Goal: Complete application form: Complete application form

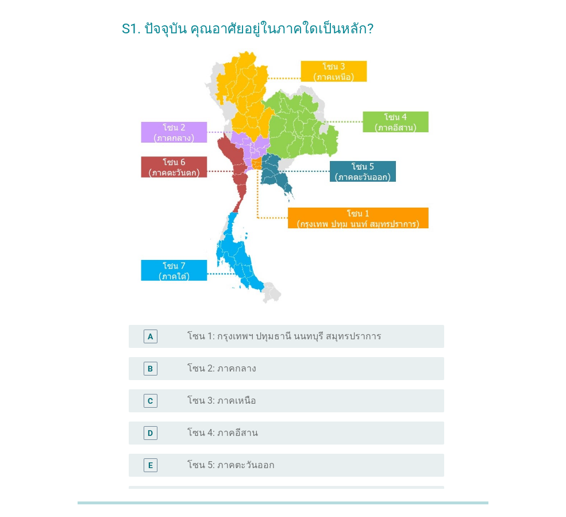
scroll to position [115, 0]
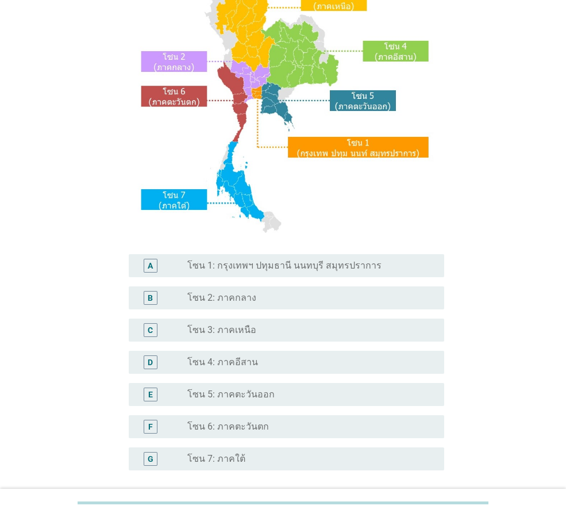
click at [262, 301] on div "radio_button_unchecked โซน 2: ภาคกลาง" at bounding box center [306, 297] width 239 height 11
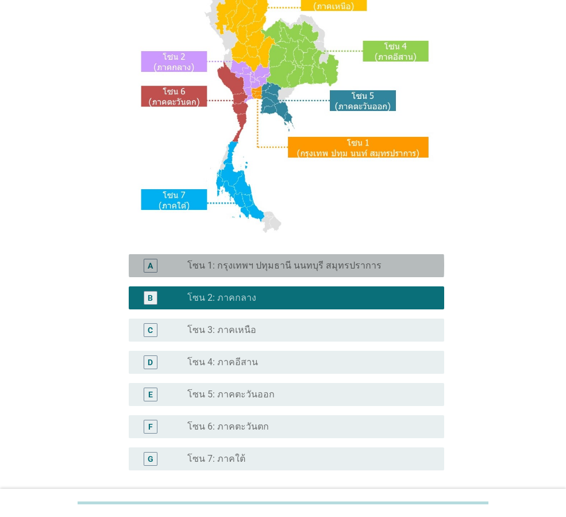
click at [298, 269] on label "โซน 1: กรุงเทพฯ ปทุมธานี นนทบุรี สมุทรปราการ" at bounding box center [284, 265] width 194 height 11
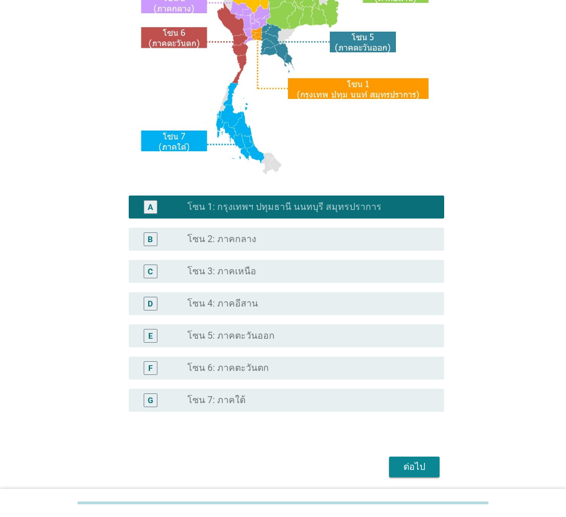
scroll to position [216, 0]
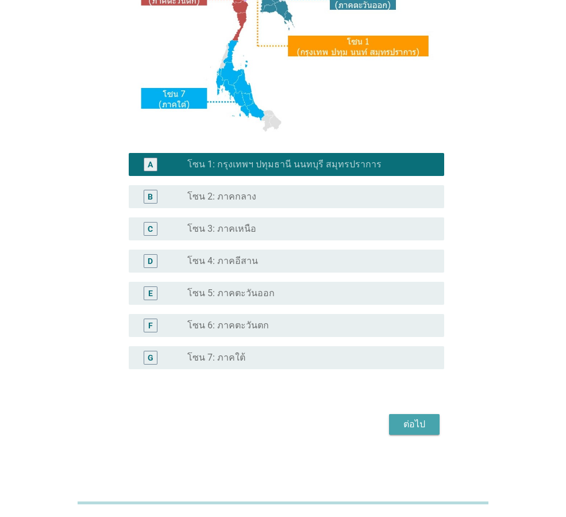
click at [416, 428] on div "ต่อไป" at bounding box center [414, 424] width 32 height 14
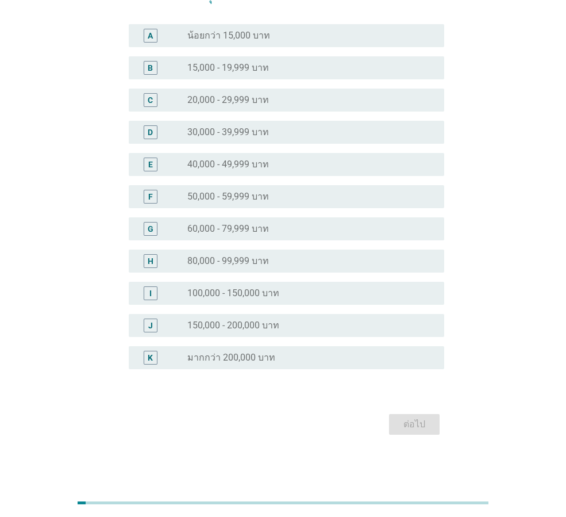
scroll to position [0, 0]
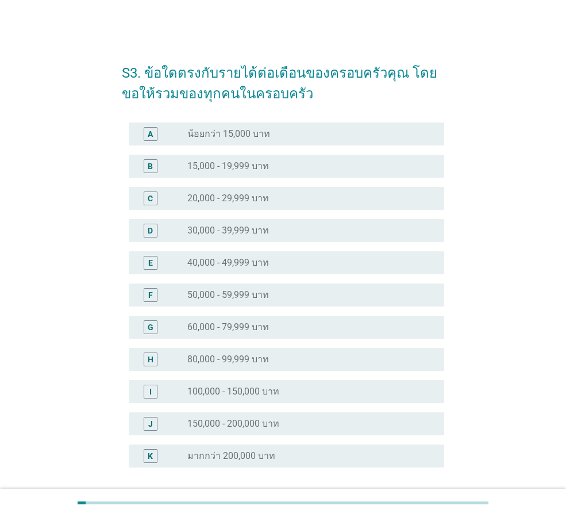
click at [233, 232] on label "30,000 - 39,999 บาท" at bounding box center [228, 230] width 82 height 11
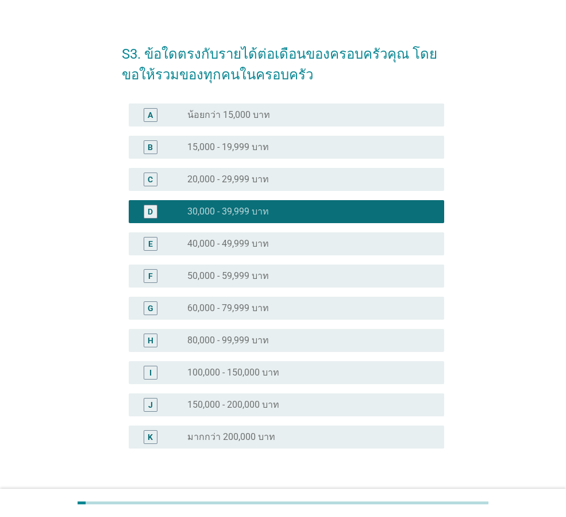
scroll to position [98, 0]
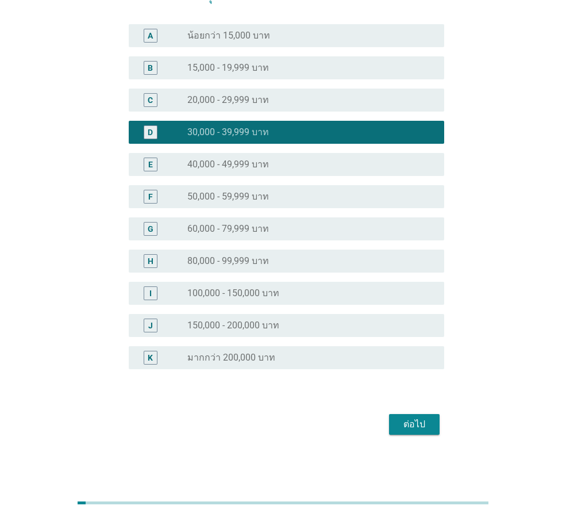
click at [421, 421] on div "ต่อไป" at bounding box center [414, 424] width 32 height 14
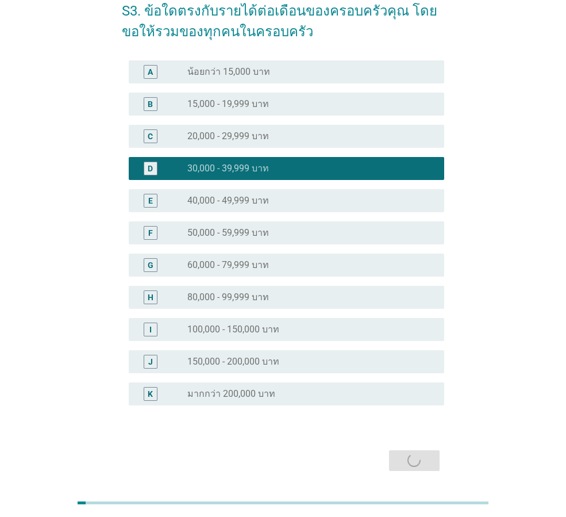
scroll to position [0, 0]
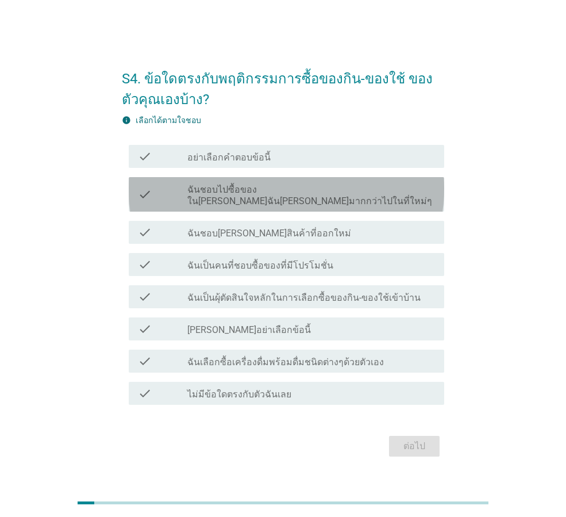
click at [311, 199] on label "ฉันชอบไปซื้อของใน[PERSON_NAME]ฉัน[PERSON_NAME]มากกว่าไปในที่ใหม่ๆ" at bounding box center [311, 195] width 248 height 23
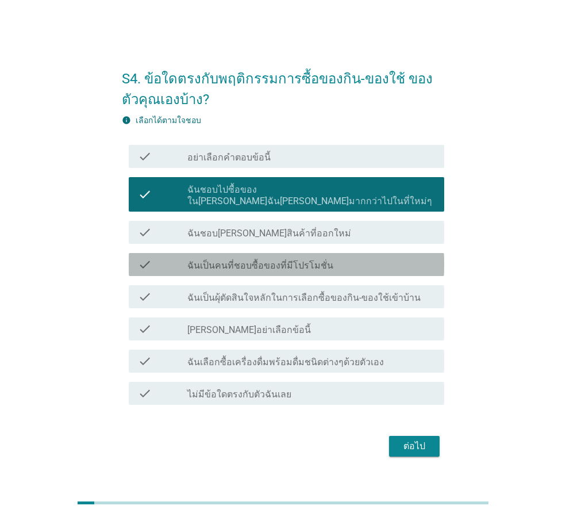
click at [304, 264] on label "ฉันเป็นคนที่ชอบซื้อของที่มีโปรโมชั่น" at bounding box center [260, 265] width 146 height 11
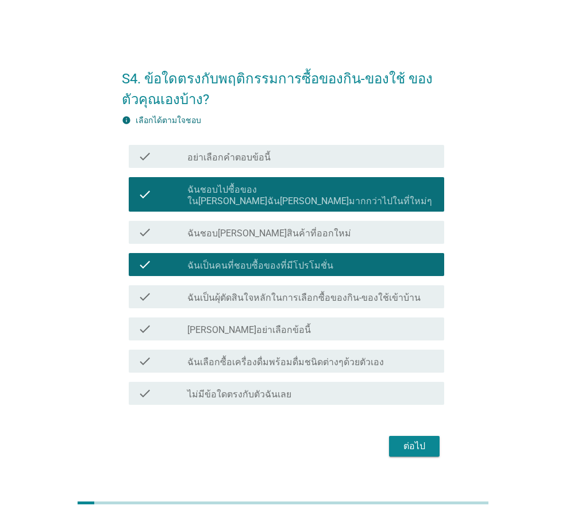
click at [411, 439] on div "ต่อไป" at bounding box center [414, 446] width 32 height 14
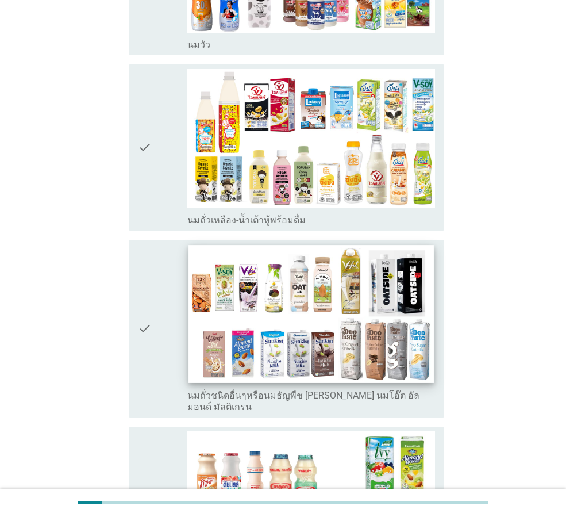
scroll to position [345, 0]
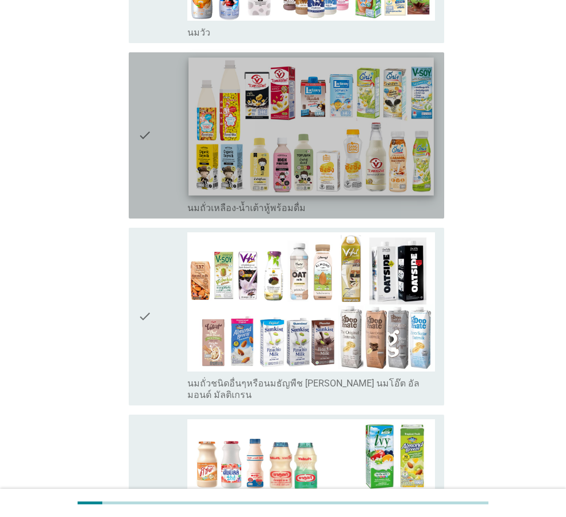
click at [286, 166] on img at bounding box center [311, 126] width 245 height 138
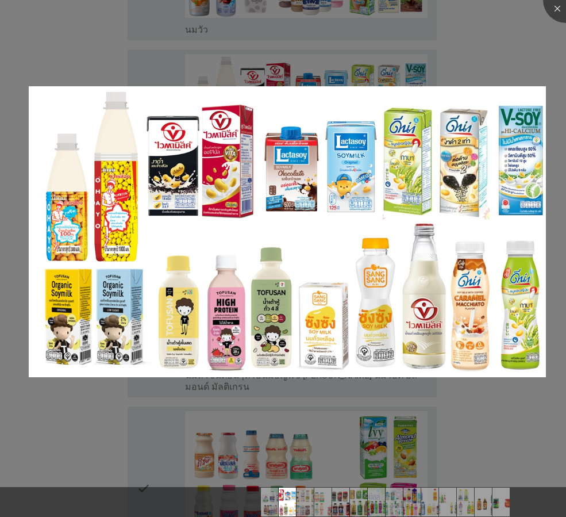
click at [363, 53] on div at bounding box center [283, 258] width 566 height 517
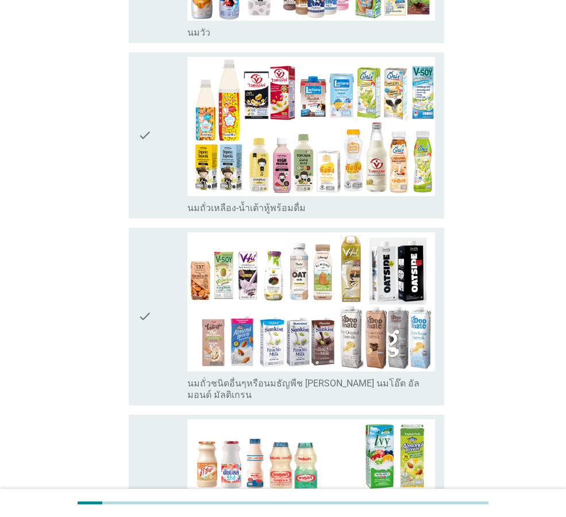
scroll to position [632, 0]
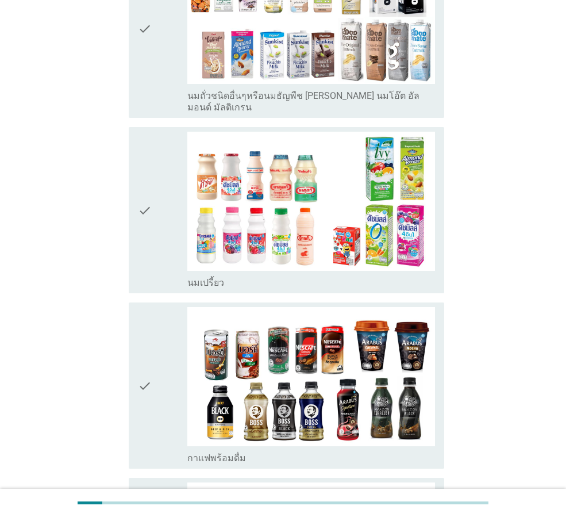
click at [141, 178] on icon "check" at bounding box center [145, 210] width 14 height 157
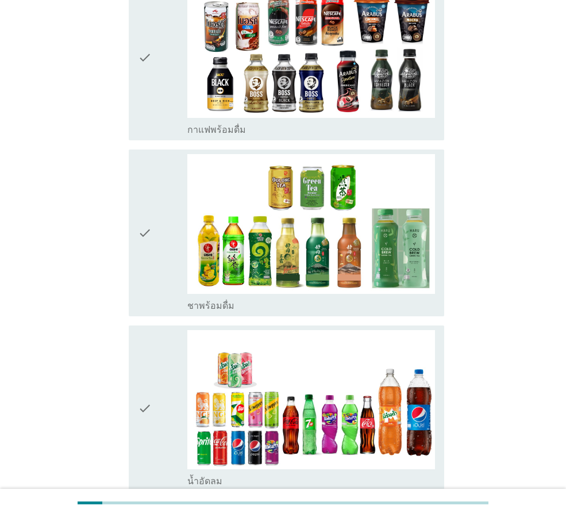
scroll to position [977, 0]
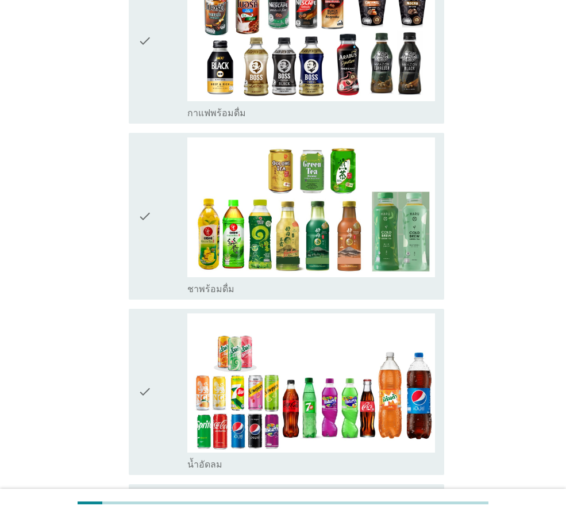
click at [49, 271] on div "A1. คุณรู้จัก 'เครื่องดื่มพร้อมดื่ม' ประเภทใดต่อไปนี้บ้าง ไม่ว่าจะเคยดื่มหรือไม…" at bounding box center [283, 438] width 511 height 2746
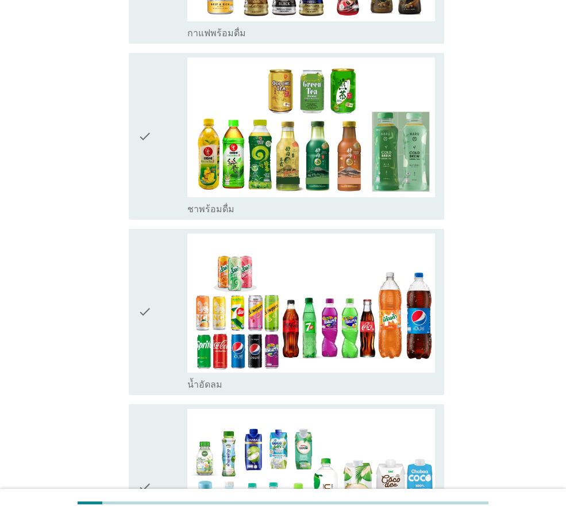
scroll to position [1150, 0]
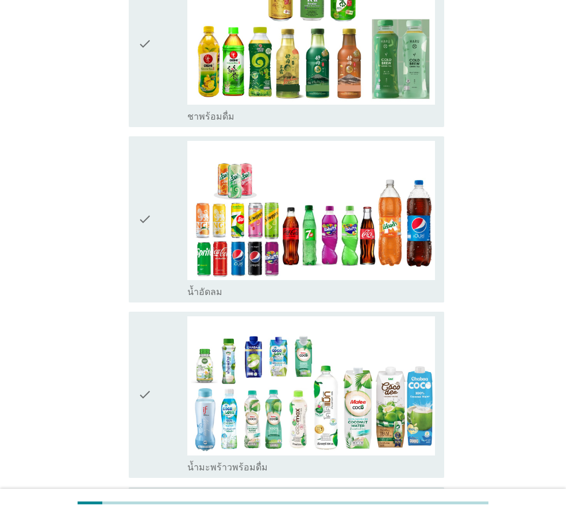
click at [158, 352] on div "check" at bounding box center [162, 394] width 49 height 157
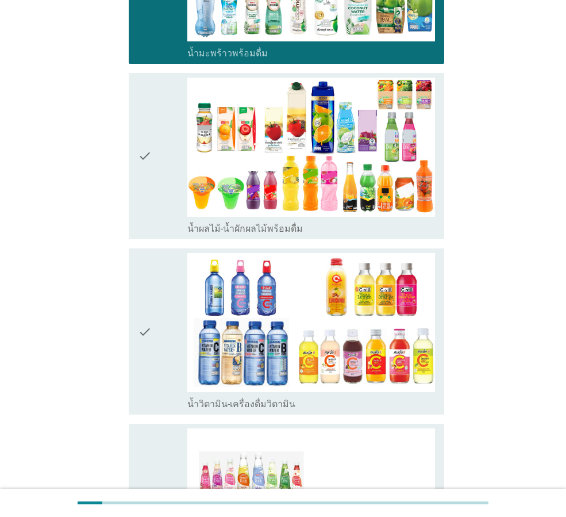
scroll to position [1667, 0]
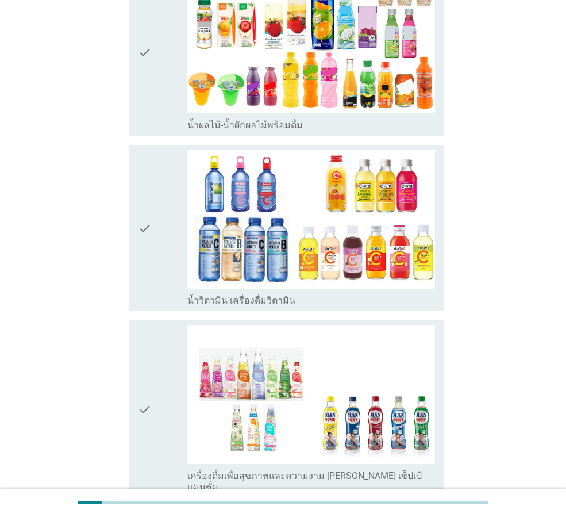
click at [156, 186] on div "check" at bounding box center [162, 227] width 49 height 157
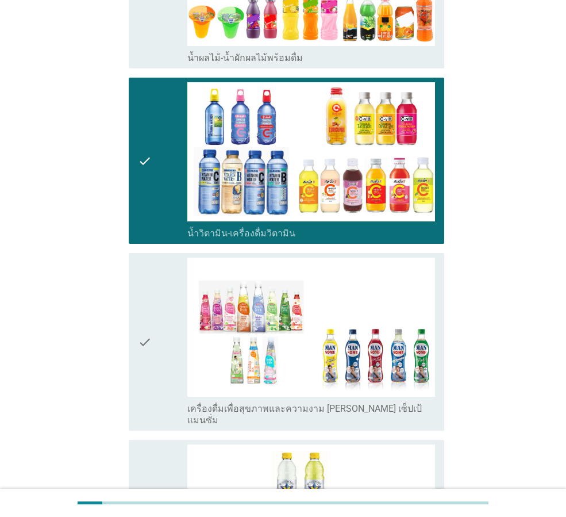
scroll to position [1840, 0]
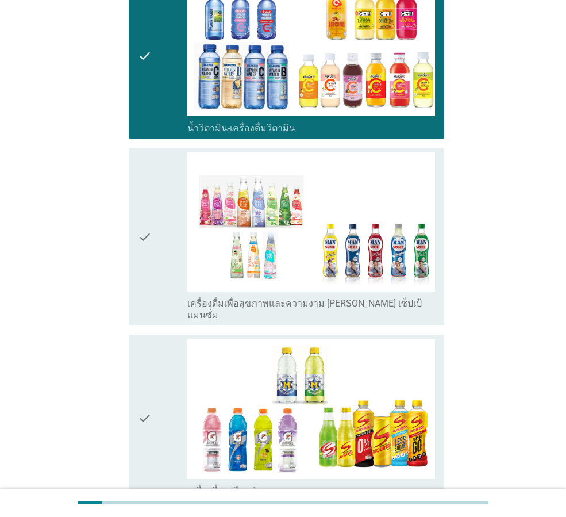
click at [156, 350] on div "check" at bounding box center [162, 417] width 49 height 157
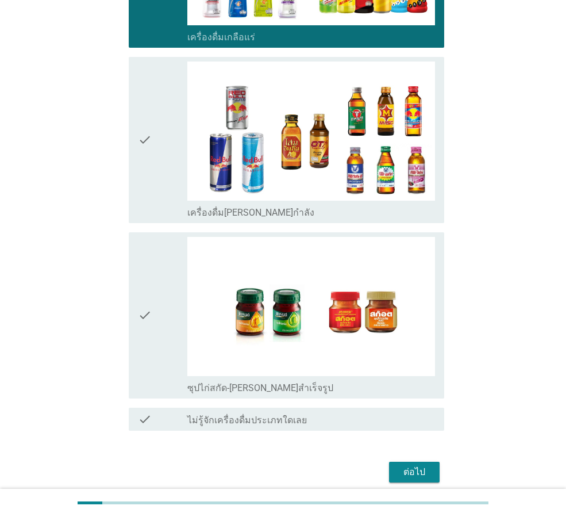
scroll to position [2297, 0]
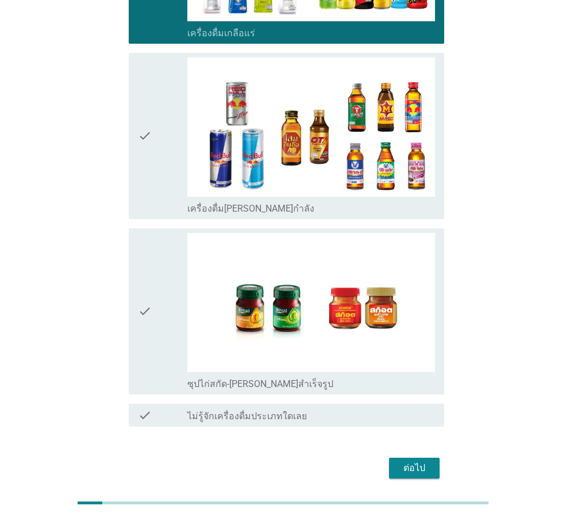
click at [428, 461] on div "ต่อไป" at bounding box center [414, 468] width 32 height 14
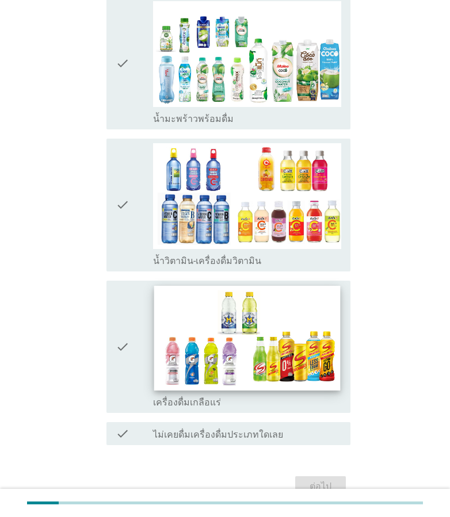
scroll to position [287, 0]
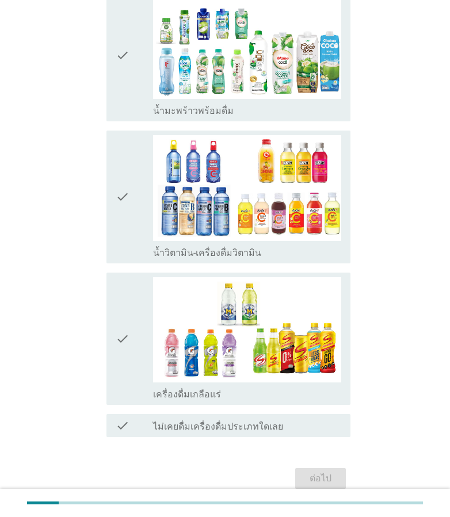
click at [118, 50] on icon "check" at bounding box center [123, 55] width 14 height 124
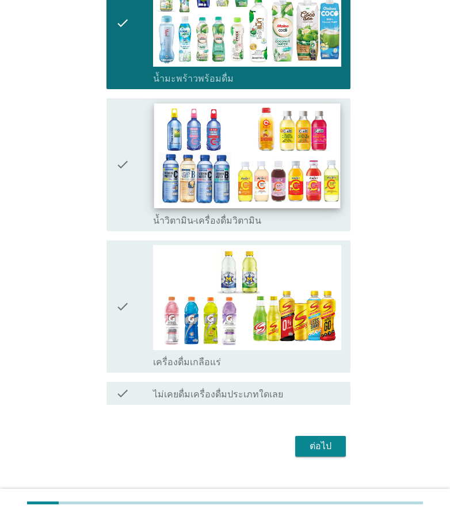
scroll to position [337, 0]
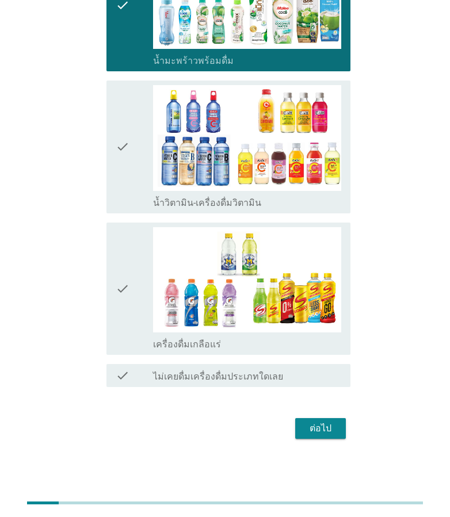
click at [99, 133] on div "check check_box_outline_blank น้ำวิตามิน-เครื่องดื่มวิตามิน" at bounding box center [224, 147] width 251 height 142
click at [113, 147] on div "check check_box_outline_blank น้ำวิตามิน-เครื่องดื่มวิตามิน" at bounding box center [228, 146] width 244 height 133
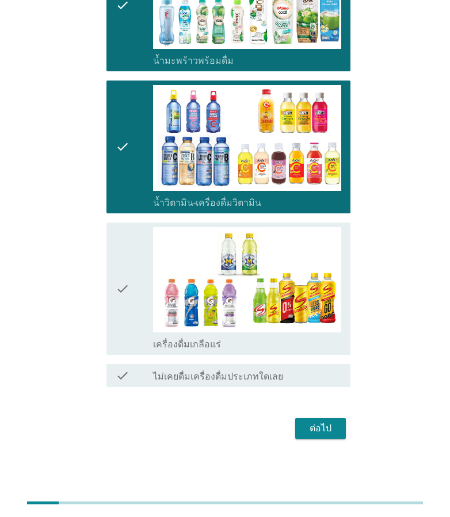
click at [300, 423] on button "ต่อไป" at bounding box center [320, 428] width 51 height 21
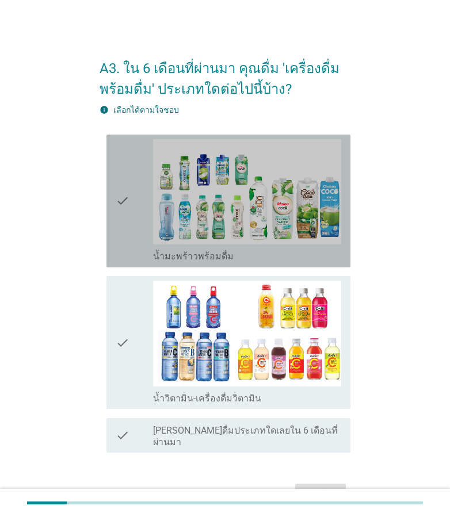
click at [120, 189] on icon "check" at bounding box center [123, 201] width 14 height 124
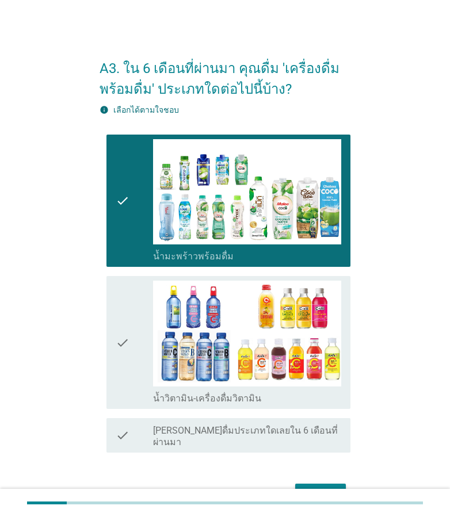
click at [131, 326] on div "check" at bounding box center [134, 343] width 37 height 124
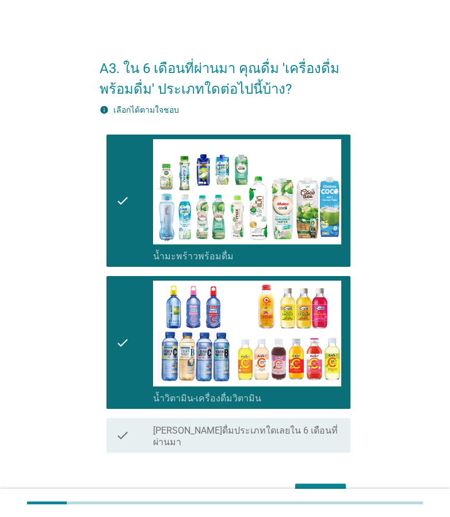
click at [322, 487] on div "ต่อไป" at bounding box center [320, 494] width 32 height 14
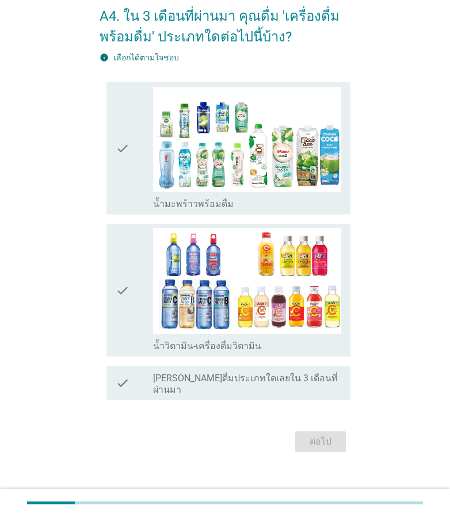
scroll to position [53, 0]
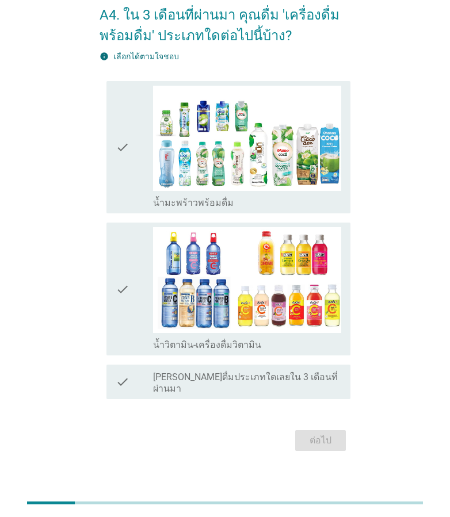
click at [106, 160] on div "check check_box น้ำมะพร้าวพร้อมดื่ม" at bounding box center [228, 147] width 244 height 133
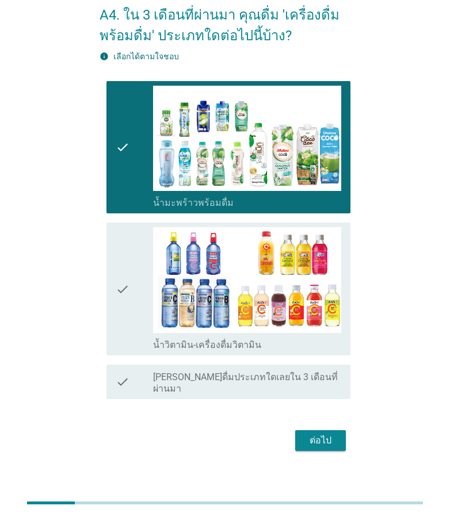
click at [310, 433] on div "ต่อไป" at bounding box center [320, 440] width 32 height 14
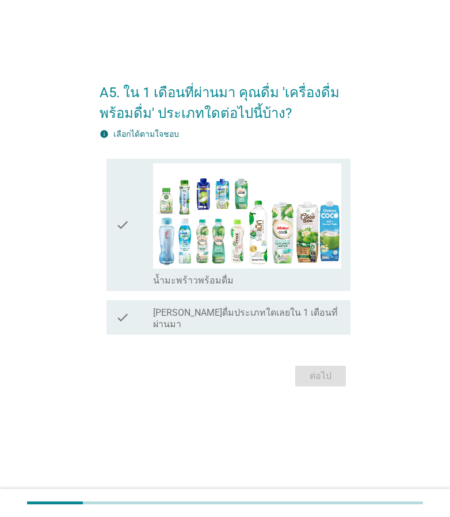
scroll to position [0, 0]
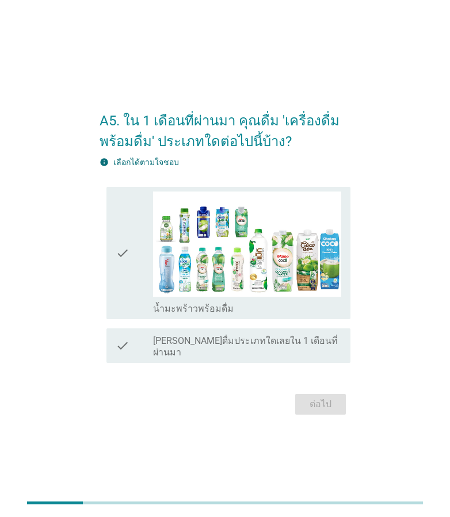
drag, startPoint x: 108, startPoint y: 239, endPoint x: 116, endPoint y: 232, distance: 10.2
click at [108, 237] on div "check check_box น้ำมะพร้าวพร้อมดื่ม" at bounding box center [228, 253] width 244 height 133
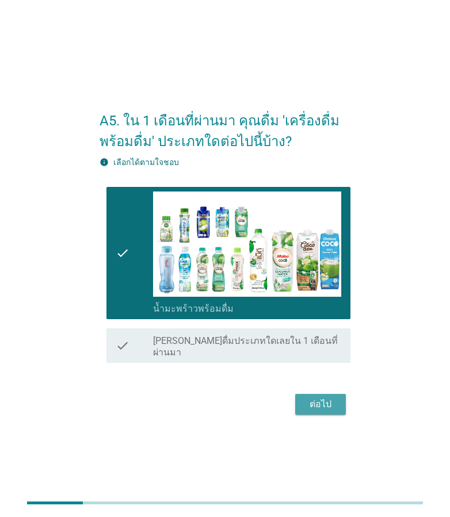
click at [317, 397] on div "ต่อไป" at bounding box center [320, 404] width 32 height 14
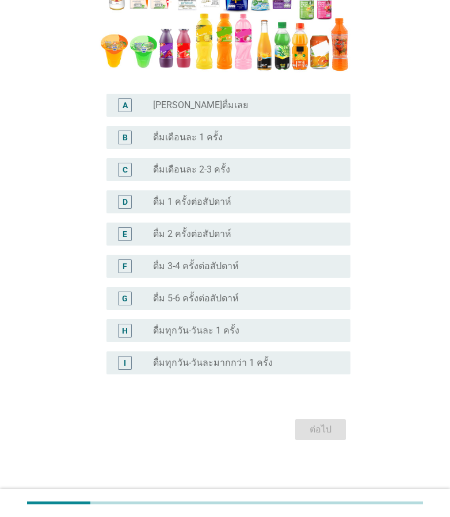
scroll to position [258, 0]
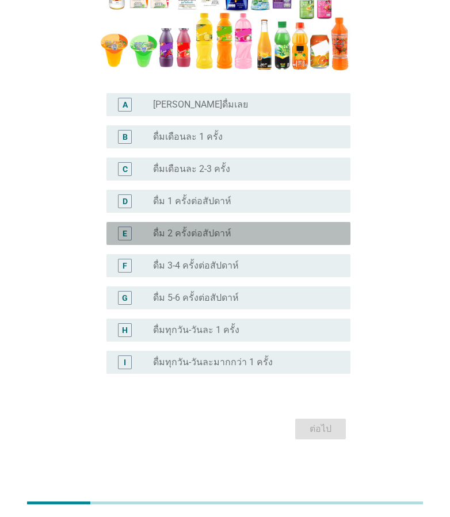
click at [219, 228] on label "ดื่ม 2 ครั้งต่อสัปดาห์" at bounding box center [192, 233] width 78 height 11
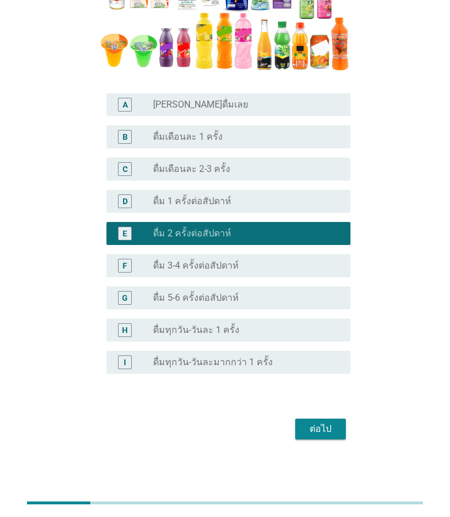
click at [319, 423] on div "ต่อไป" at bounding box center [320, 429] width 32 height 14
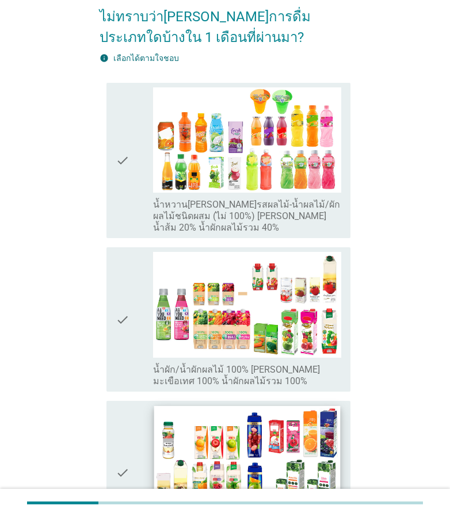
scroll to position [230, 0]
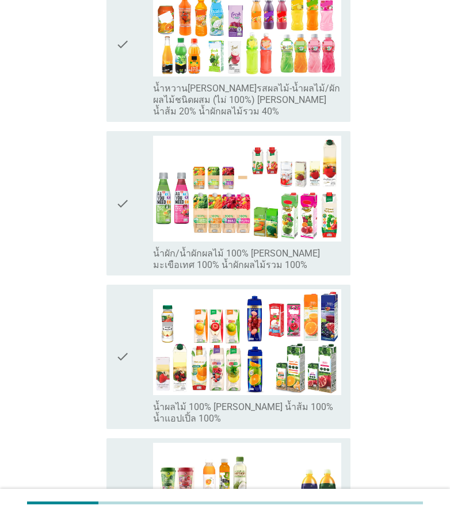
click at [137, 201] on div "check" at bounding box center [134, 203] width 37 height 135
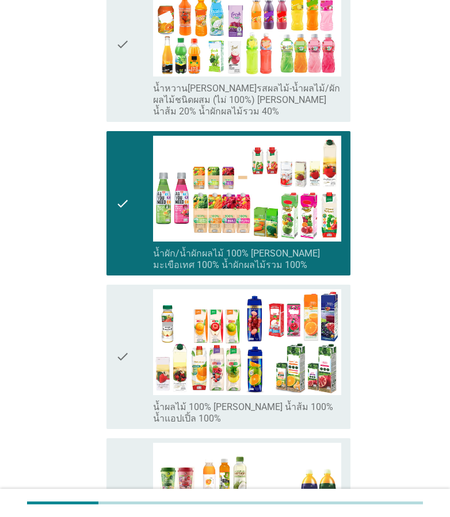
click at [135, 325] on div "check" at bounding box center [134, 356] width 37 height 135
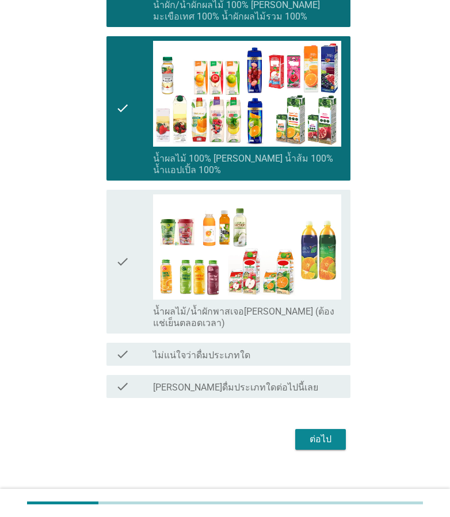
scroll to position [489, 0]
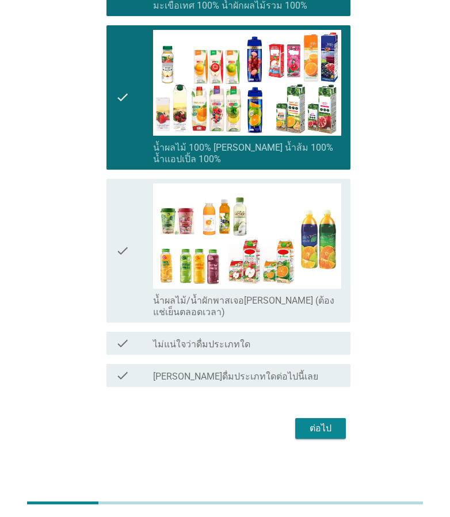
click at [118, 259] on icon "check" at bounding box center [123, 250] width 14 height 135
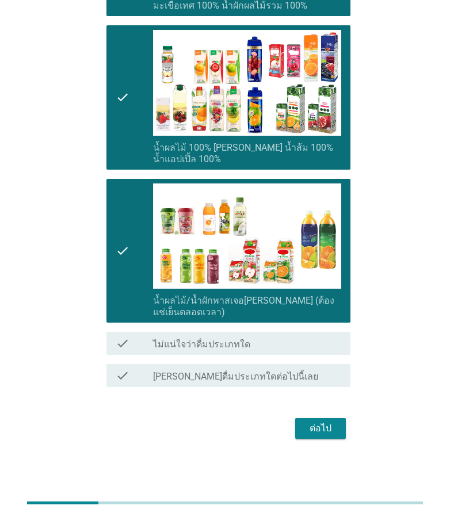
click at [296, 428] on button "ต่อไป" at bounding box center [320, 428] width 51 height 21
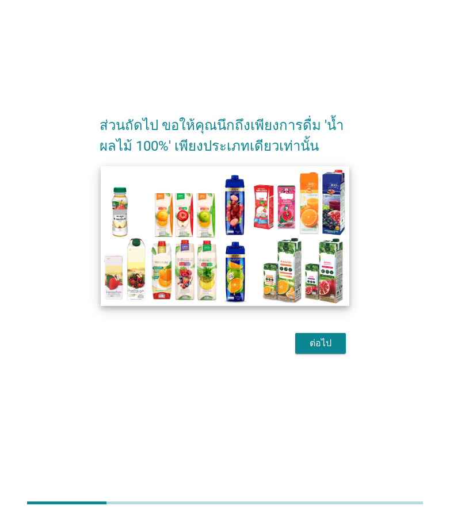
scroll to position [0, 0]
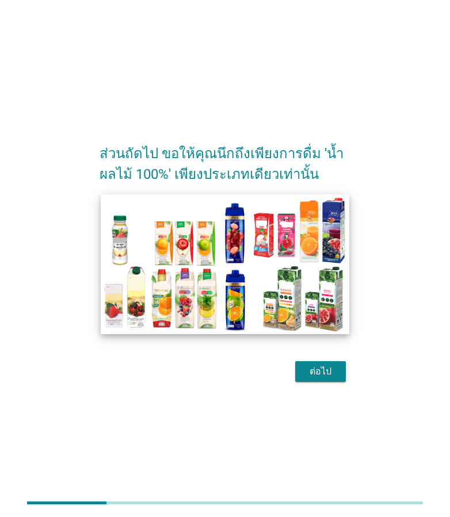
click at [133, 274] on img at bounding box center [225, 264] width 248 height 140
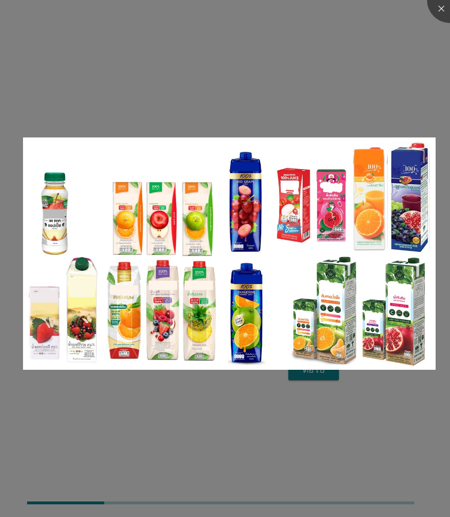
click at [349, 68] on div at bounding box center [225, 258] width 450 height 517
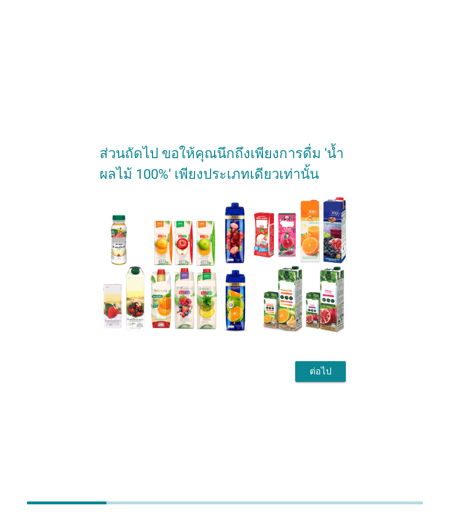
click at [323, 359] on div "ต่อไป" at bounding box center [224, 372] width 251 height 28
click at [323, 367] on div "ต่อไป" at bounding box center [320, 371] width 32 height 14
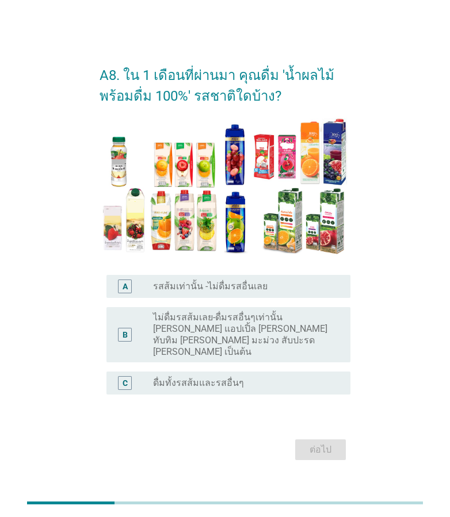
click at [153, 292] on label "รสส้มเท่านั้น -ไม่ดื่มรสอื่นเลย" at bounding box center [210, 286] width 114 height 11
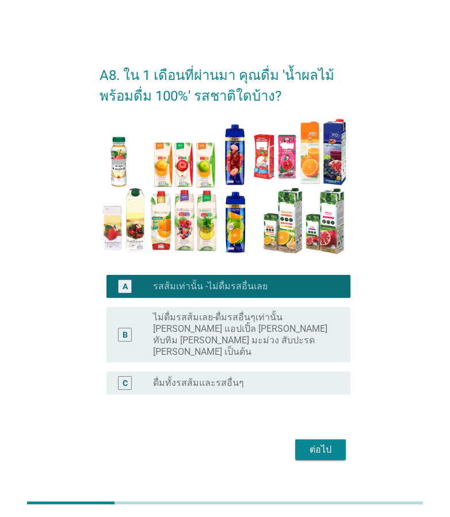
click at [249, 331] on label "ไม่ดื่มรสส้มเลย-ดื่มรสอื่นๆเท่านั้น [PERSON_NAME] แอปเปิ้ล [PERSON_NAME] ทับทิม…" at bounding box center [242, 335] width 179 height 46
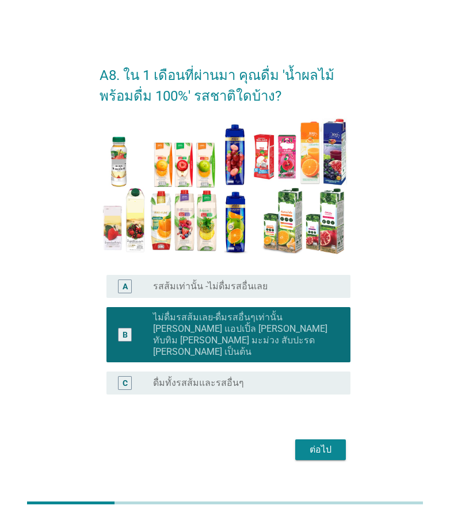
click at [246, 292] on label "รสส้มเท่านั้น -ไม่ดื่มรสอื่นเลย" at bounding box center [210, 286] width 114 height 11
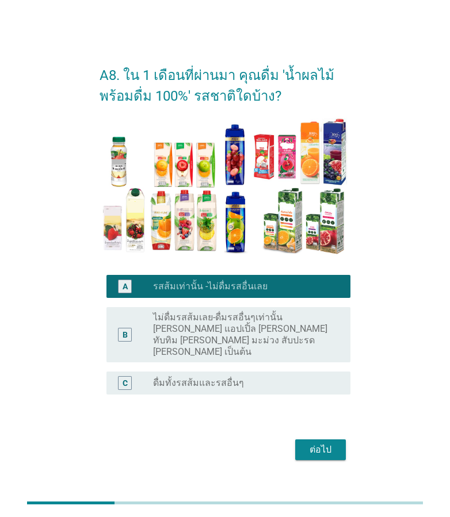
click at [248, 371] on div "C radio_button_unchecked ดื่มทั้งรสส้มและรสอื่นๆ" at bounding box center [228, 382] width 244 height 23
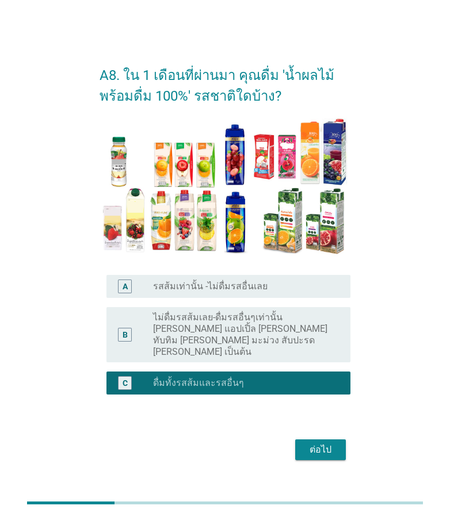
click at [326, 446] on button "ต่อไป" at bounding box center [320, 449] width 51 height 21
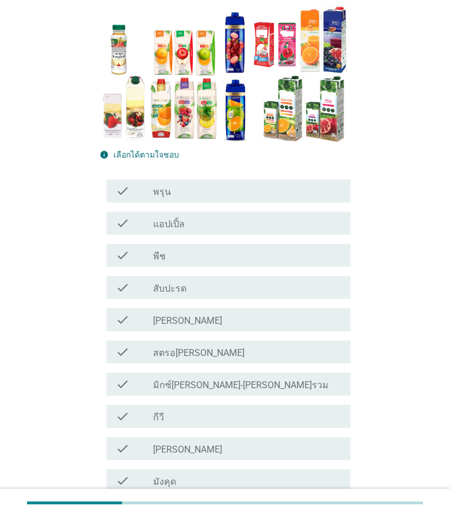
scroll to position [115, 0]
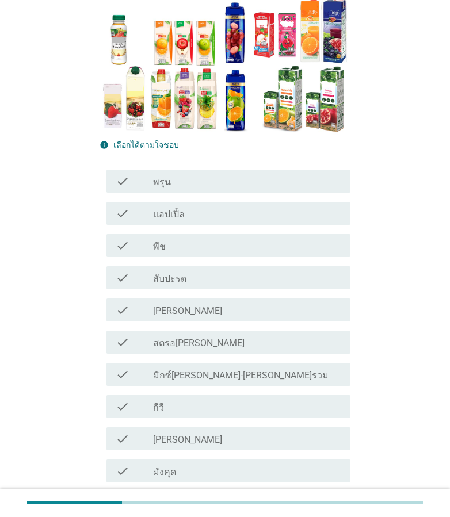
click at [218, 216] on div "check_box_outline_blank แอปเปิ้ล" at bounding box center [247, 213] width 188 height 14
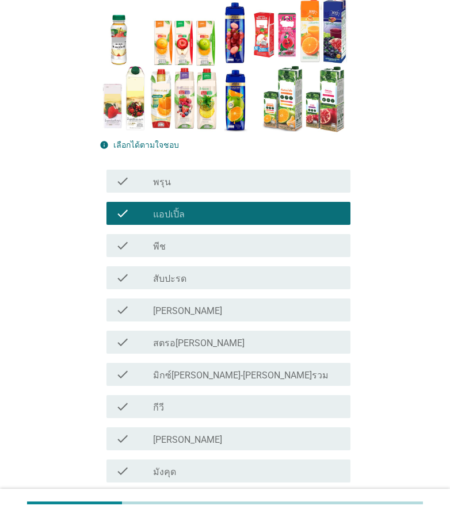
click at [167, 371] on label "มิกซ์[PERSON_NAME]-[PERSON_NAME]รวม" at bounding box center [240, 375] width 175 height 11
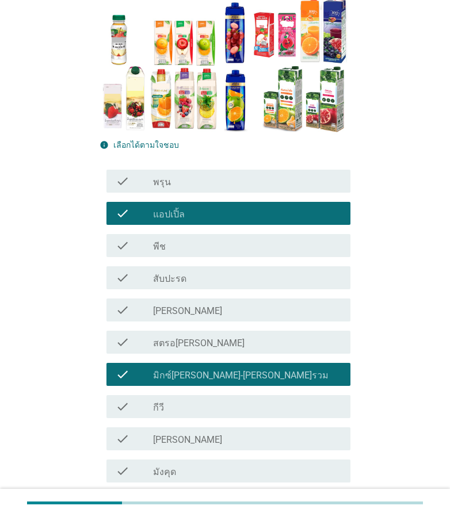
click at [188, 279] on div "check_box_outline_blank สับปะรด" at bounding box center [247, 278] width 188 height 14
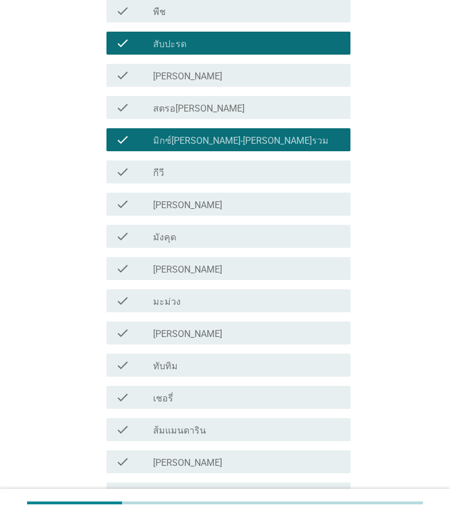
scroll to position [460, 0]
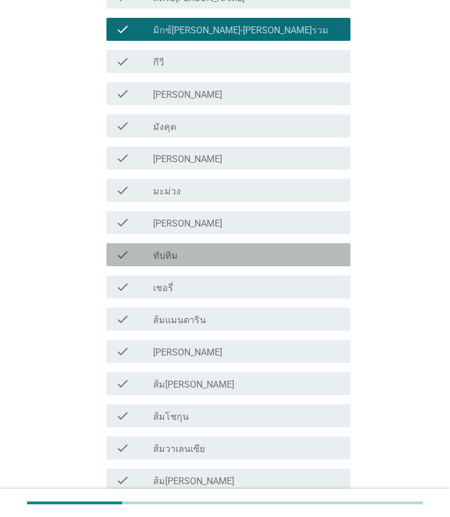
click at [201, 248] on div "check_box_outline_blank ทับทิม" at bounding box center [247, 255] width 188 height 14
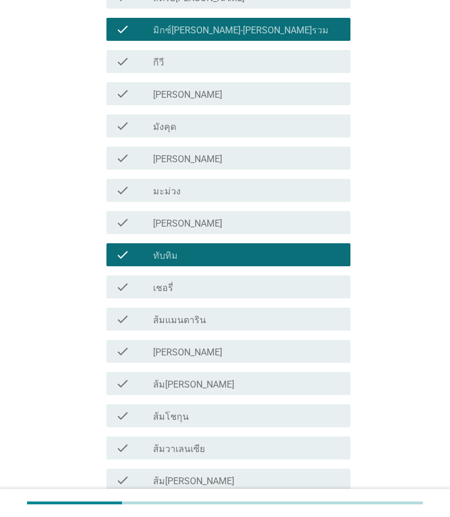
click at [204, 165] on div "check check_box_outline_blank [PERSON_NAME]" at bounding box center [228, 158] width 244 height 23
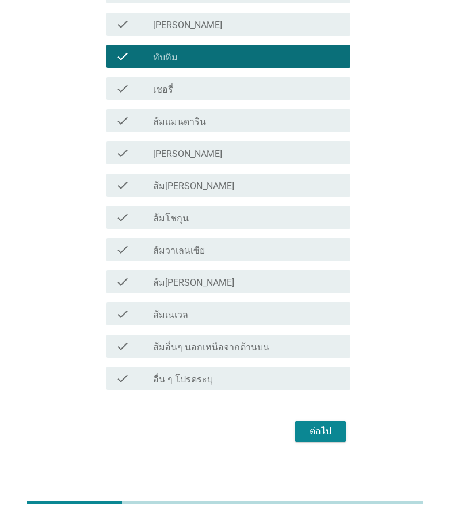
scroll to position [661, 0]
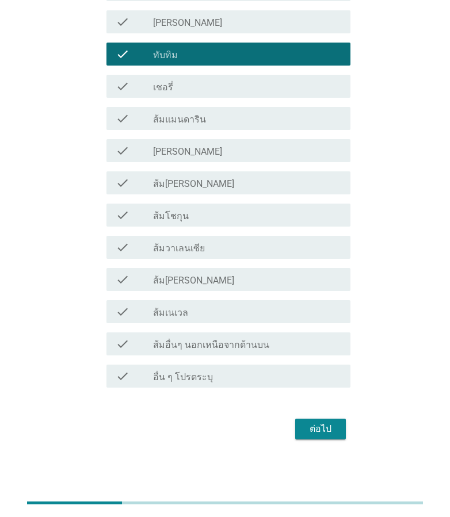
click at [225, 186] on div "check_box_outline_blank ส้ม[PERSON_NAME]" at bounding box center [247, 183] width 188 height 14
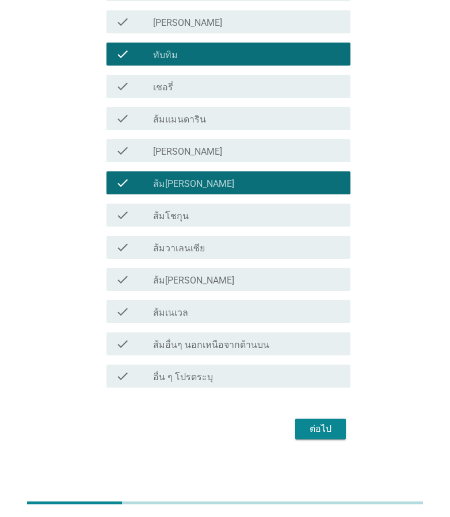
click at [318, 428] on div "ต่อไป" at bounding box center [320, 429] width 32 height 14
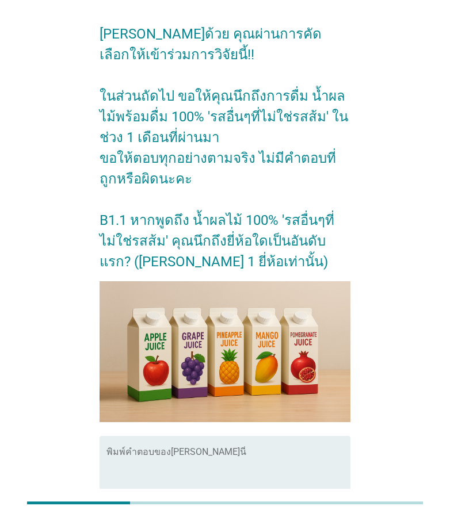
scroll to position [168, 0]
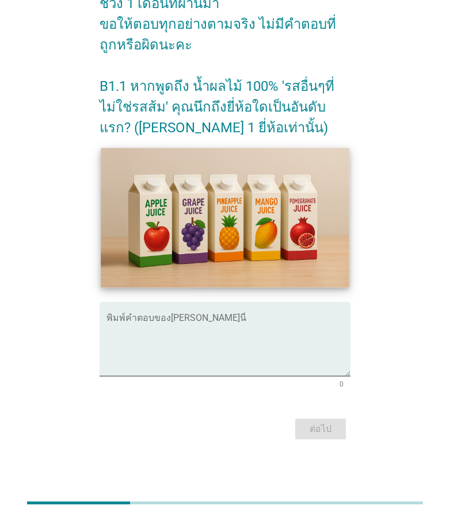
click at [210, 214] on img at bounding box center [225, 218] width 248 height 140
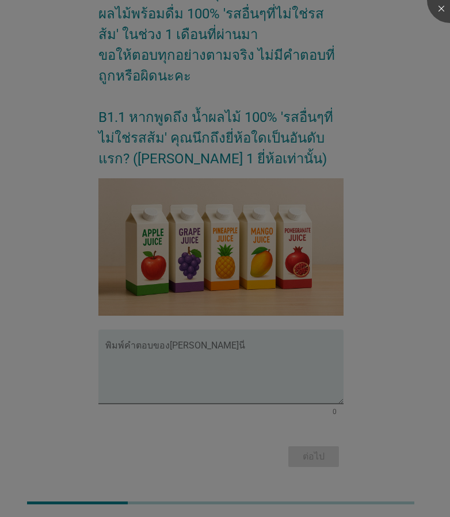
scroll to position [137, 0]
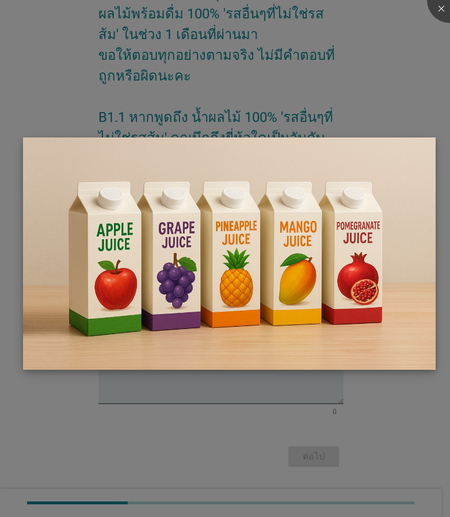
click at [211, 212] on img at bounding box center [229, 253] width 412 height 232
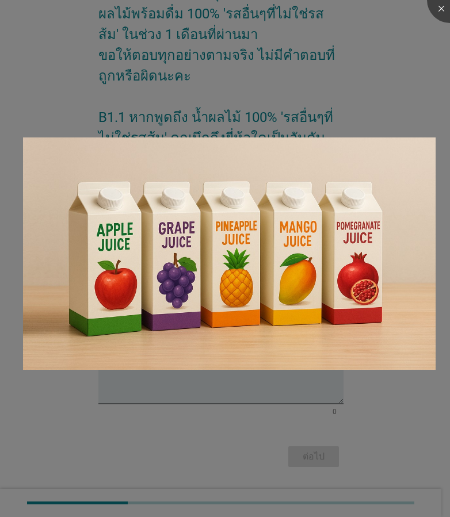
click at [386, 107] on div at bounding box center [225, 258] width 450 height 517
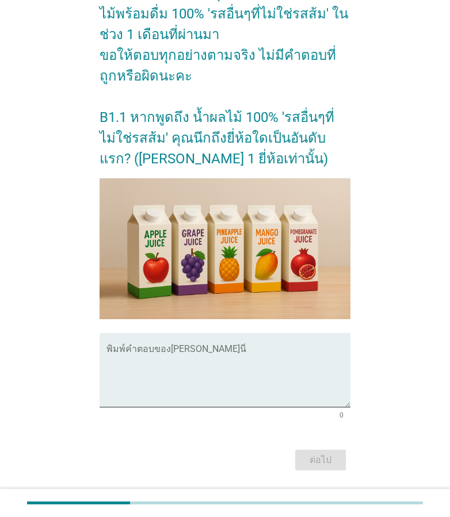
click at [241, 331] on form "[PERSON_NAME]ด้วย คุณผ่านการคัดเลือกให้เข้าร่วมการวิจัยนี้!! ในส่วนถัดไป ขอให้ค…" at bounding box center [224, 191] width 251 height 565
click at [237, 338] on div "พิมพ์คำตอบของ[PERSON_NAME]นี่" at bounding box center [228, 370] width 244 height 74
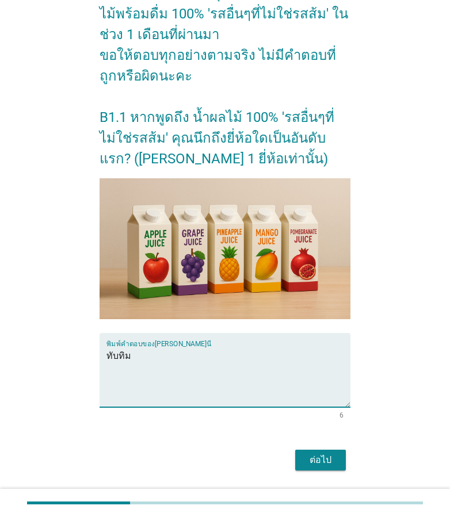
type textarea "ทับทิม"
click at [320, 466] on div "ต่อไป" at bounding box center [320, 460] width 32 height 14
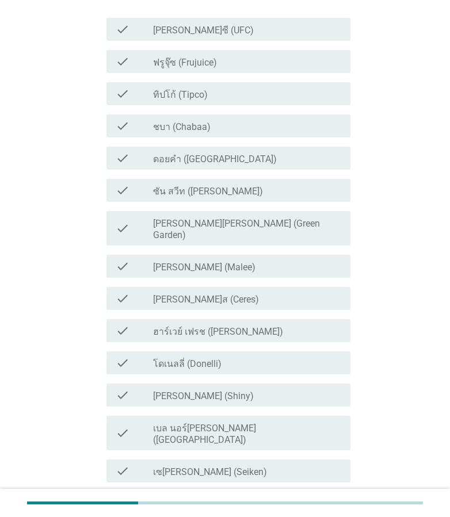
scroll to position [0, 0]
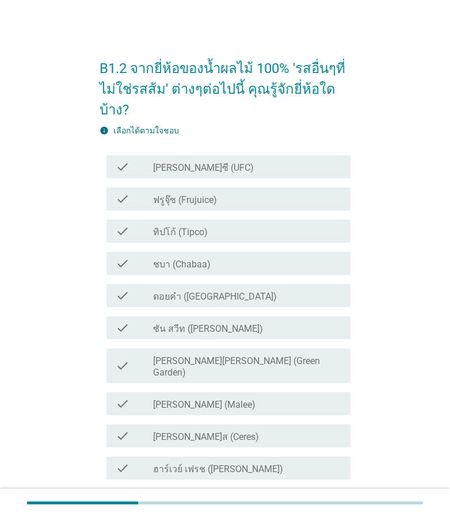
click at [191, 264] on label "ชบา (Chabaa)" at bounding box center [181, 264] width 57 height 11
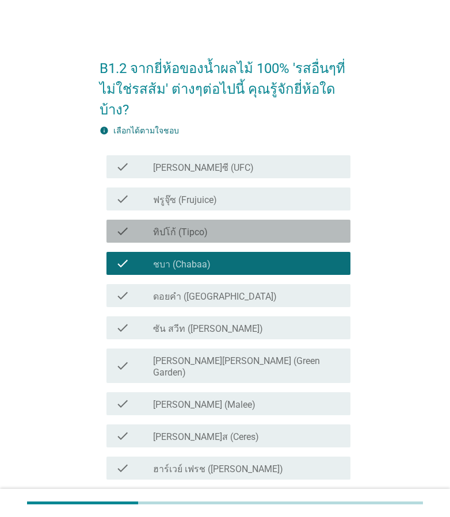
click at [198, 232] on label "ทิปโก้ (Tipco)" at bounding box center [180, 232] width 55 height 11
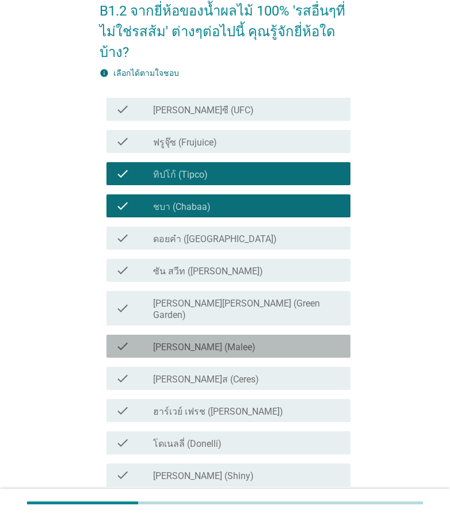
click at [183, 341] on label "[PERSON_NAME] (Malee)" at bounding box center [204, 346] width 102 height 11
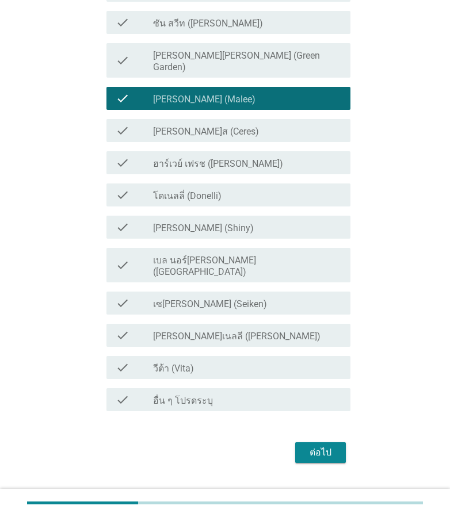
scroll to position [306, 0]
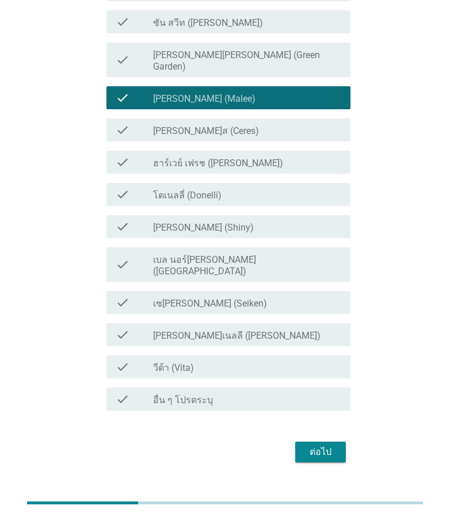
click at [324, 445] on div "ต่อไป" at bounding box center [320, 452] width 32 height 14
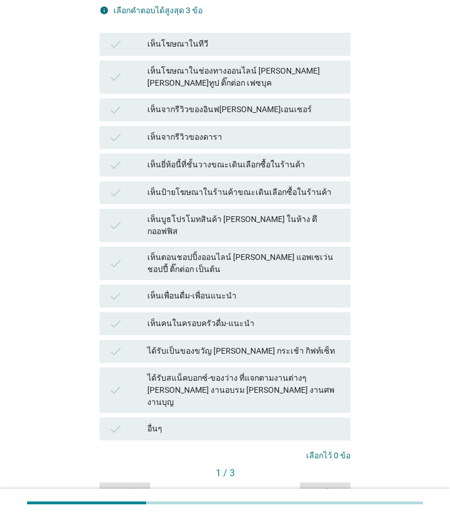
scroll to position [172, 0]
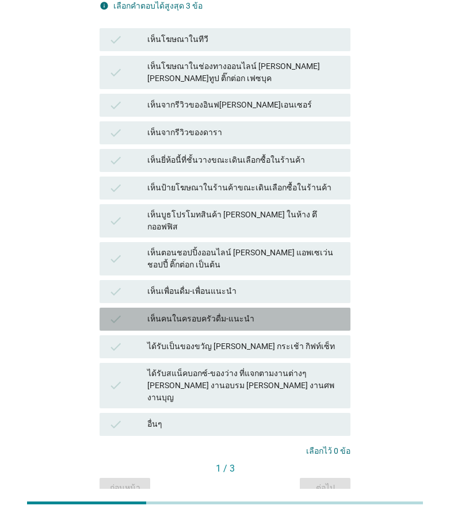
click at [204, 312] on div "เห็นคนในครอบครัวดื่ม-แนะนำ" at bounding box center [244, 319] width 194 height 14
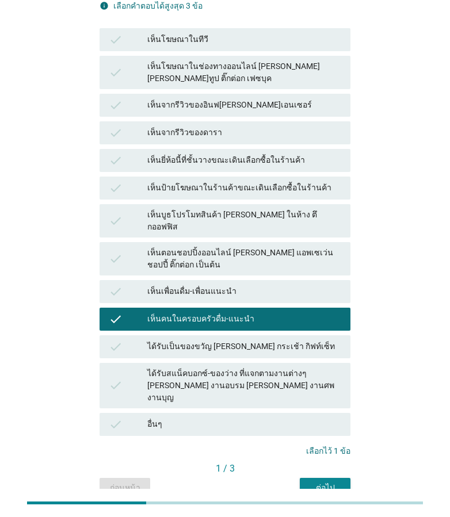
click at [210, 209] on div "เห็นบูธโปรโมทสินค้า [PERSON_NAME] ในห้าง ตึกออฟฟิส" at bounding box center [244, 221] width 194 height 24
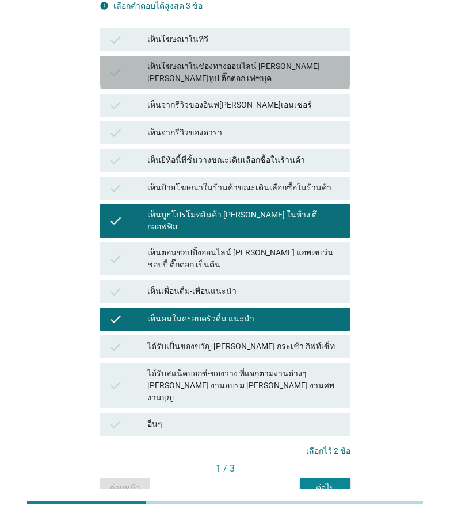
click at [223, 70] on div "เห็นโฆษณาในช่องทางออนไลน์ [PERSON_NAME] [PERSON_NAME]ทูป ติ๊กต่อก เฟซบุค" at bounding box center [244, 72] width 194 height 24
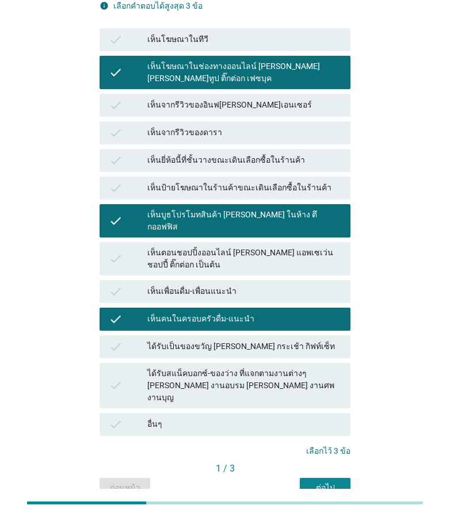
click at [325, 462] on div "1 / 3" at bounding box center [224, 469] width 251 height 14
click at [323, 482] on div "ต่อไป" at bounding box center [325, 488] width 32 height 12
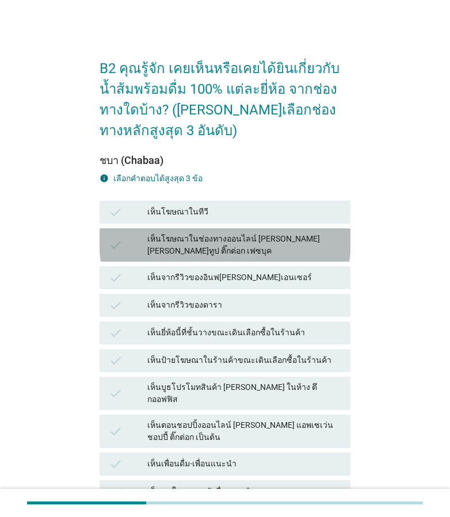
click at [150, 238] on div "เห็นโฆษณาในช่องทางออนไลน์ [PERSON_NAME] [PERSON_NAME]ทูป ติ๊กต่อก เฟซบุค" at bounding box center [244, 245] width 194 height 24
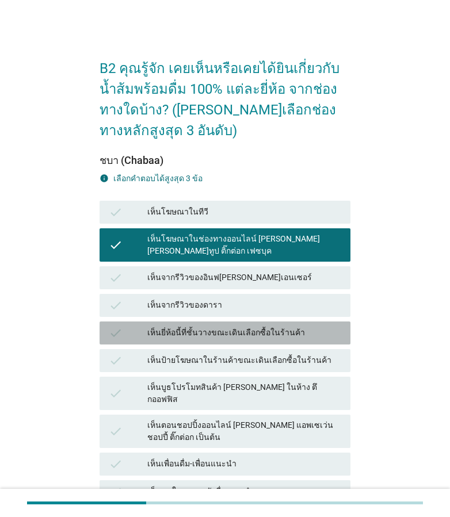
click at [164, 326] on div "เห็นยี่ห้อนี้ที่ชั้นวางขณะเดินเลือกซื้อในร้านค้า" at bounding box center [244, 333] width 194 height 14
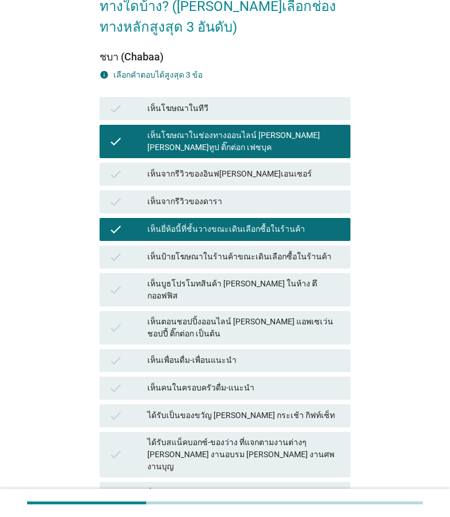
scroll to position [115, 0]
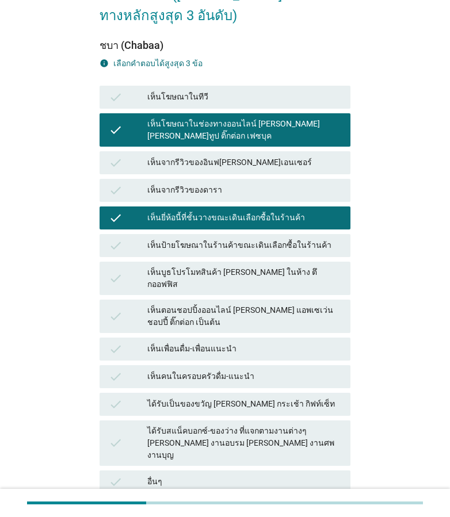
click at [181, 393] on div "check ได้รับเป็นของขวัญ [PERSON_NAME] กระเช้า กิฟท์เซ็ท" at bounding box center [224, 404] width 251 height 23
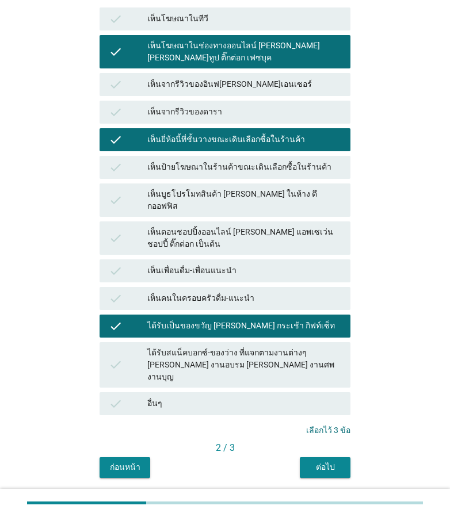
scroll to position [195, 0]
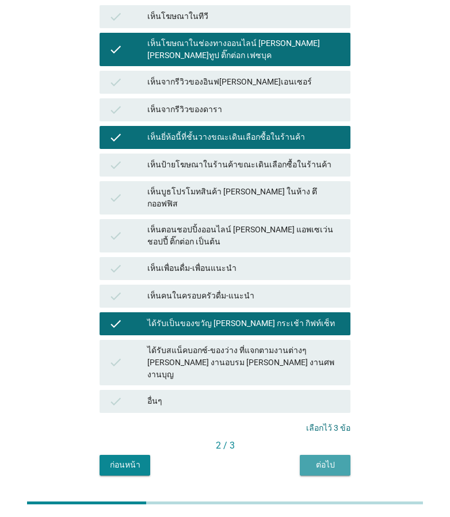
click at [338, 459] on div "ต่อไป" at bounding box center [325, 465] width 32 height 12
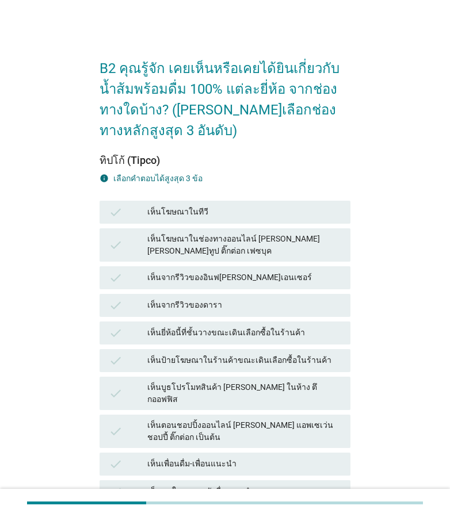
click at [210, 326] on div "เห็นยี่ห้อนี้ที่ชั้นวางขณะเดินเลือกซื้อในร้านค้า" at bounding box center [244, 333] width 194 height 14
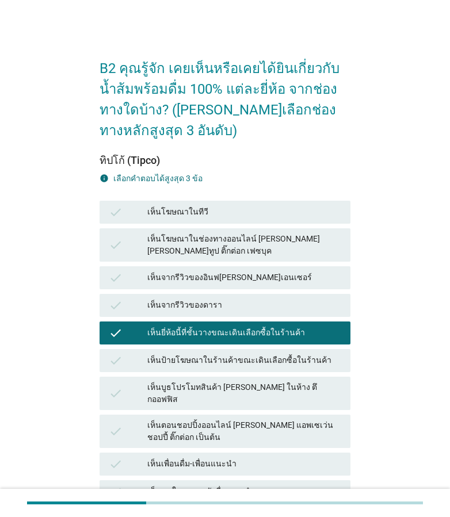
click at [202, 240] on div "เห็นโฆษณาในช่องทางออนไลน์ [PERSON_NAME] [PERSON_NAME]ทูป ติ๊กต่อก เฟซบุค" at bounding box center [244, 245] width 194 height 24
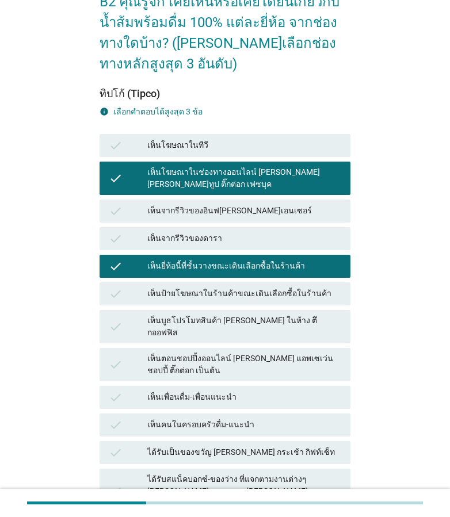
scroll to position [172, 0]
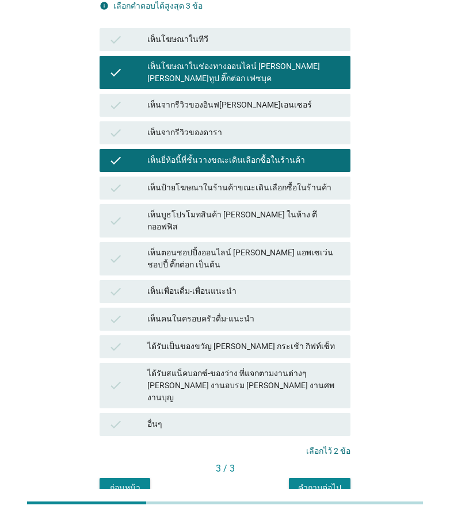
click at [190, 308] on div "check เห็นคนในครอบครัวดื่ม-แนะนำ" at bounding box center [224, 319] width 251 height 23
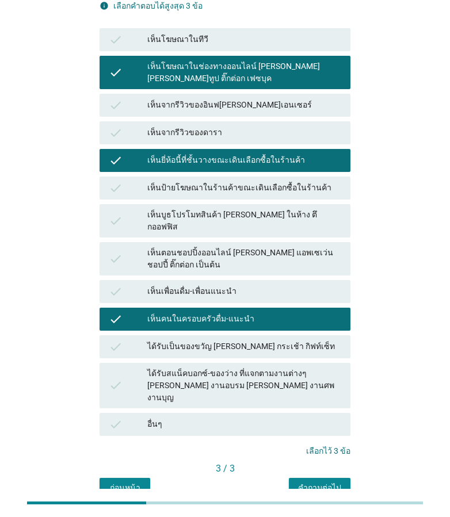
click at [307, 482] on div "คำถามต่อไป" at bounding box center [319, 488] width 43 height 12
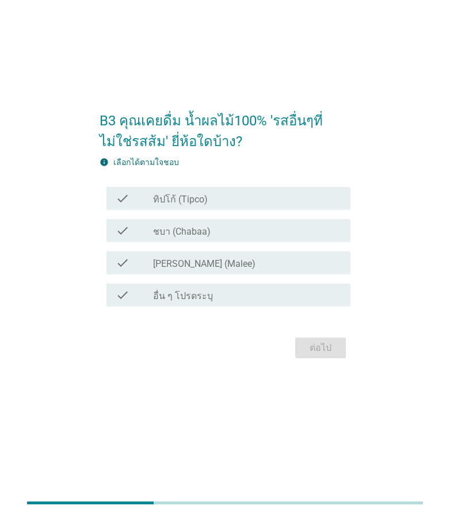
scroll to position [0, 0]
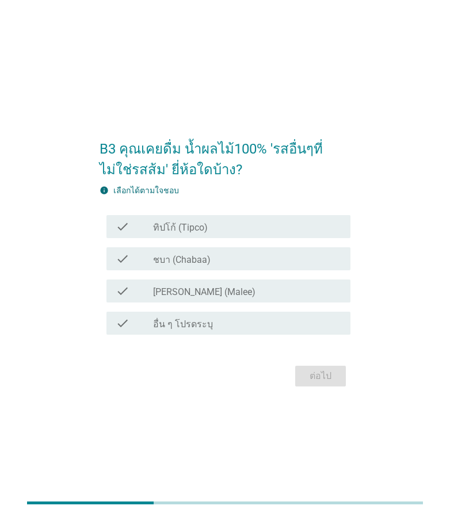
drag, startPoint x: 182, startPoint y: 290, endPoint x: 254, endPoint y: 298, distance: 71.7
click at [183, 290] on label "[PERSON_NAME] (Malee)" at bounding box center [204, 291] width 102 height 11
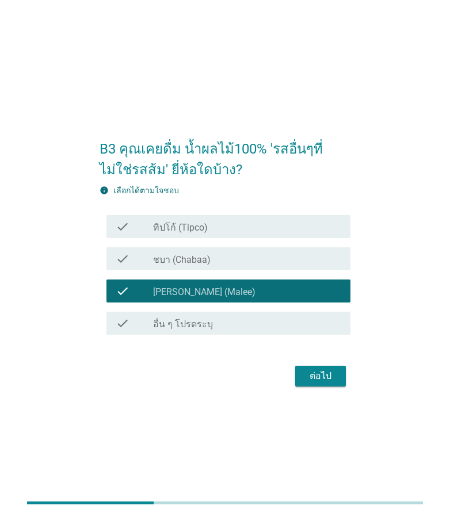
click at [310, 358] on form "B3 คุณเคยดื่ม น้ำผลไม้100% 'รสอื่นๆที่ไม่ใช่รสส้ม' ยี่ห้อใดบ้าง? info เลือกได้ต…" at bounding box center [224, 258] width 251 height 263
click at [198, 228] on label "ทิปโก้ (Tipco)" at bounding box center [180, 227] width 55 height 11
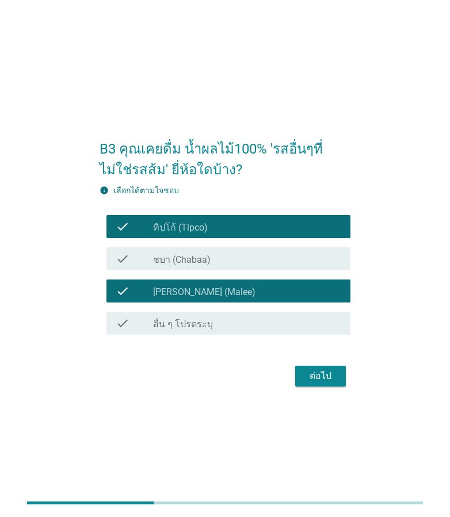
click at [315, 374] on div "ต่อไป" at bounding box center [320, 376] width 32 height 14
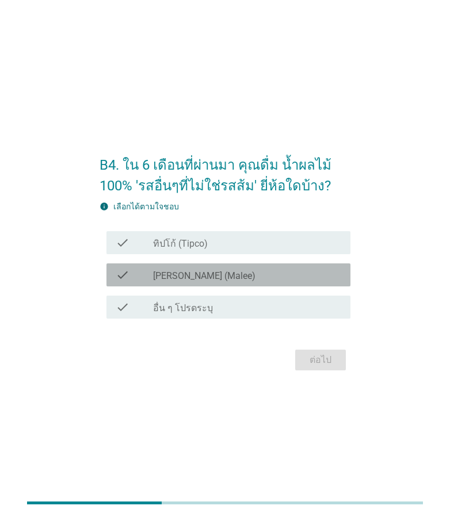
click at [175, 280] on label "[PERSON_NAME] (Malee)" at bounding box center [204, 275] width 102 height 11
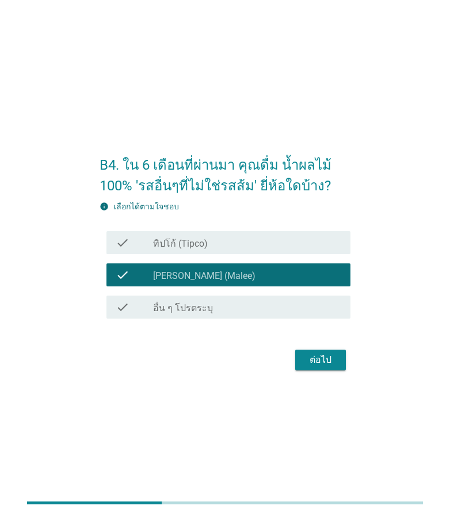
click at [323, 359] on div "ต่อไป" at bounding box center [320, 360] width 32 height 14
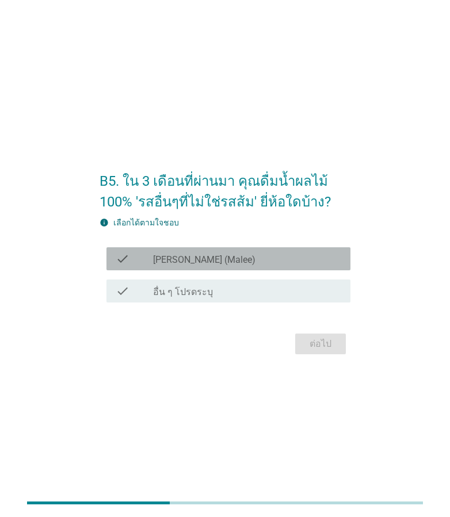
click at [158, 254] on label "[PERSON_NAME] (Malee)" at bounding box center [204, 259] width 102 height 11
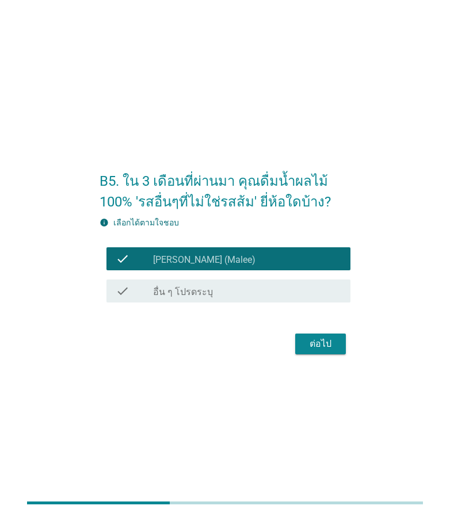
click at [310, 339] on div "ต่อไป" at bounding box center [320, 344] width 32 height 14
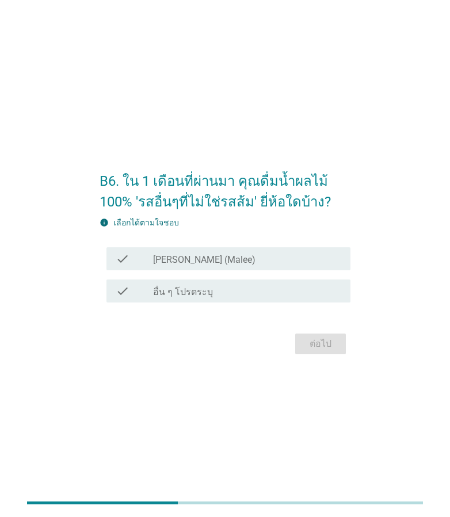
click at [204, 251] on div "check check_box_outline_blank [PERSON_NAME] (Malee)" at bounding box center [228, 258] width 244 height 23
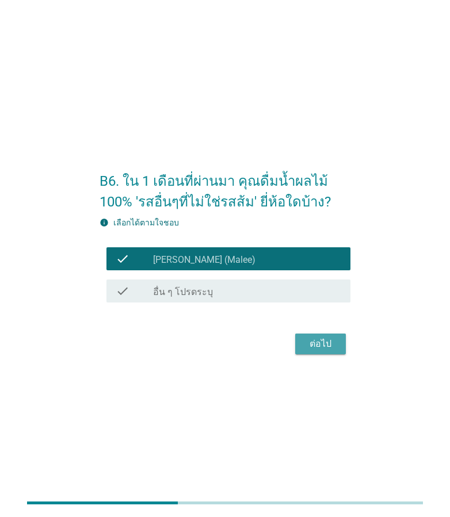
click at [324, 345] on div "ต่อไป" at bounding box center [320, 344] width 32 height 14
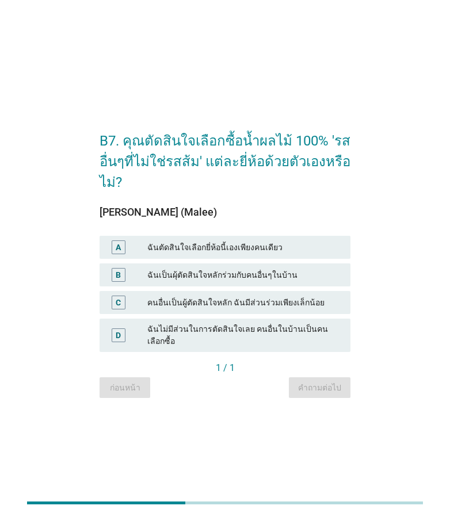
click at [186, 281] on div "ฉันเป็นผุ้ตัดสินใจหลักร่วมกับคนอื่นๆในบ้าน" at bounding box center [244, 275] width 194 height 14
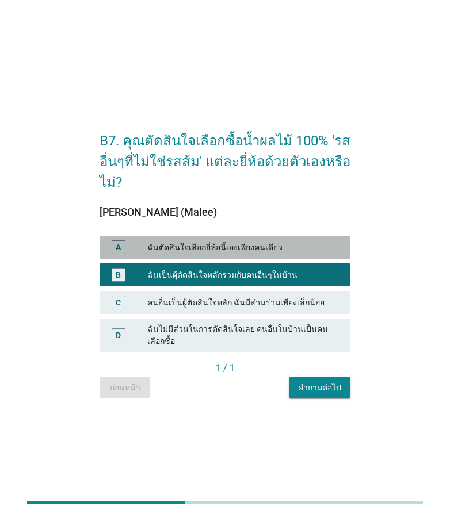
click at [198, 252] on div "ฉันตัดสินใจเลือกยี่ห้อนี้เองเพียงคนเดียว" at bounding box center [244, 247] width 194 height 14
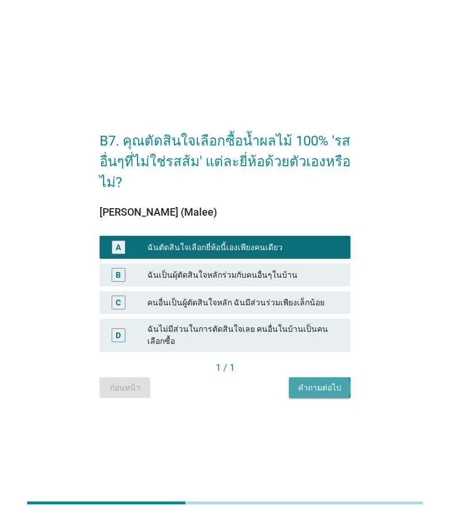
click at [318, 384] on div "คำถามต่อไป" at bounding box center [319, 388] width 43 height 12
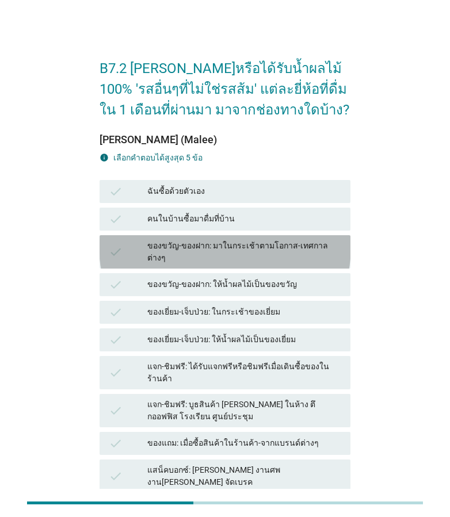
click at [174, 250] on div "ของขวัญ-ของฝาก: มาในกระเช้าตามโอกาส-เทศกาลต่างๆ" at bounding box center [244, 252] width 194 height 24
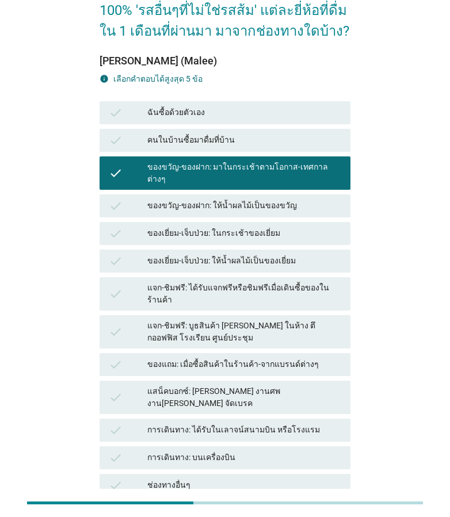
scroll to position [164, 0]
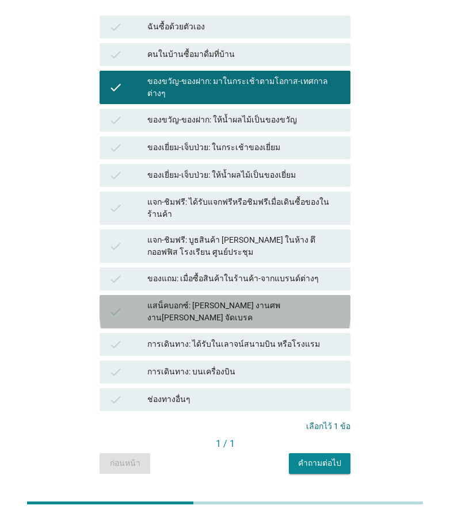
click at [185, 300] on div "แสน็คบอกซ์: [PERSON_NAME] งานศพ งาน[PERSON_NAME] จัดเบรค" at bounding box center [244, 312] width 194 height 24
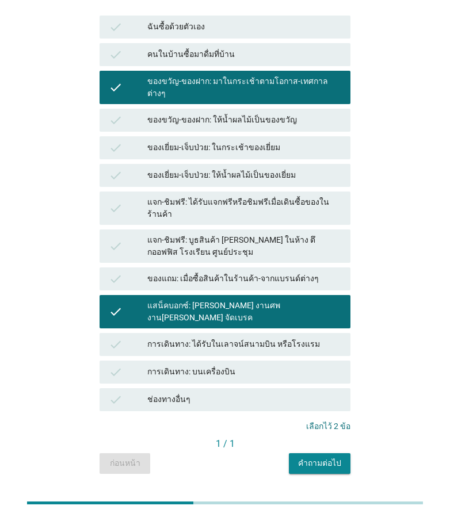
click at [191, 234] on div "แจก-ชิมฟรี: บูธสินค้า [PERSON_NAME] ในห้าง ตึกออฟฟิส โรงเรียน ศูนย์ประชุม" at bounding box center [244, 246] width 194 height 24
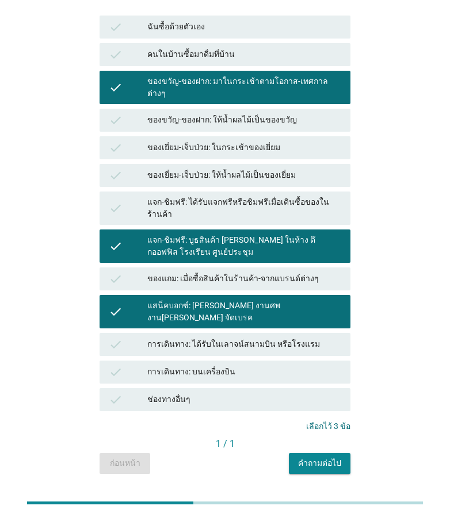
click at [298, 453] on button "คำถามต่อไป" at bounding box center [320, 463] width 62 height 21
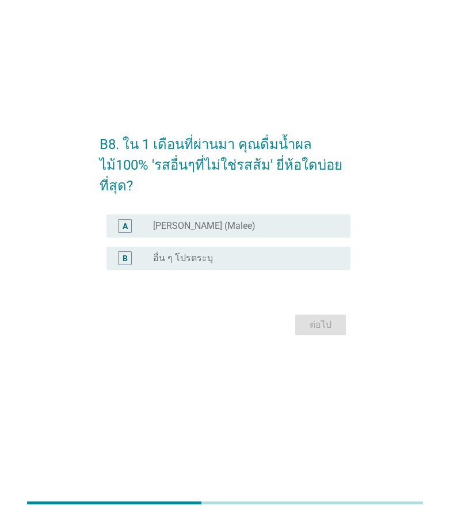
scroll to position [0, 0]
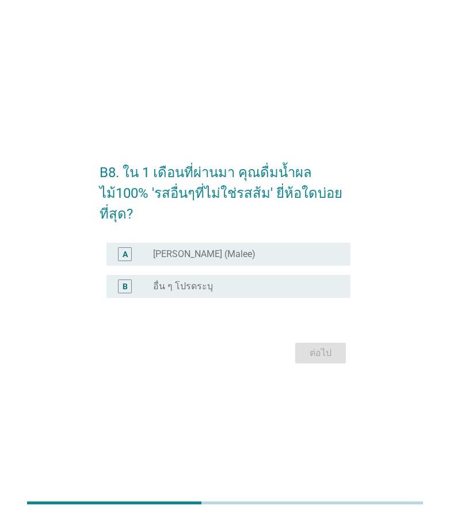
click at [183, 259] on label "[PERSON_NAME] (Malee)" at bounding box center [204, 253] width 102 height 11
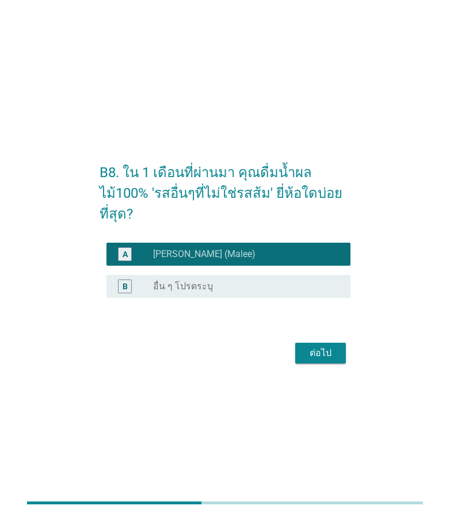
click at [315, 354] on div "ต่อไป" at bounding box center [320, 353] width 32 height 14
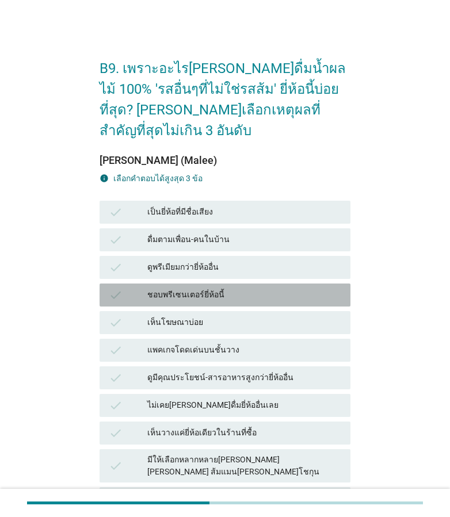
drag, startPoint x: 198, startPoint y: 272, endPoint x: 214, endPoint y: 351, distance: 81.0
click at [198, 288] on div "ชอบพรีเซนเตอร์ยี่ห้อนี้" at bounding box center [244, 295] width 194 height 14
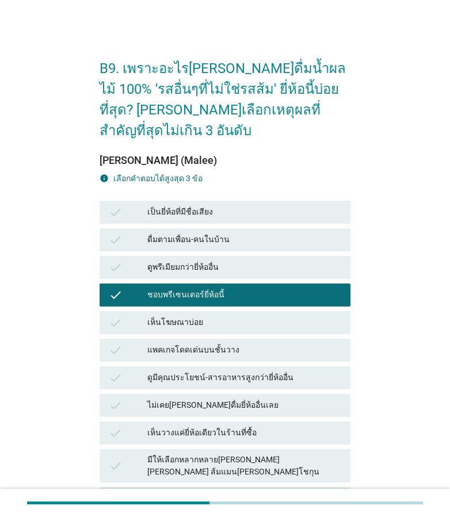
click at [210, 371] on div "ดูมีคุณประโยชน์-สารอาหารสูงกว่ายี่ห้ออื่น" at bounding box center [244, 378] width 194 height 14
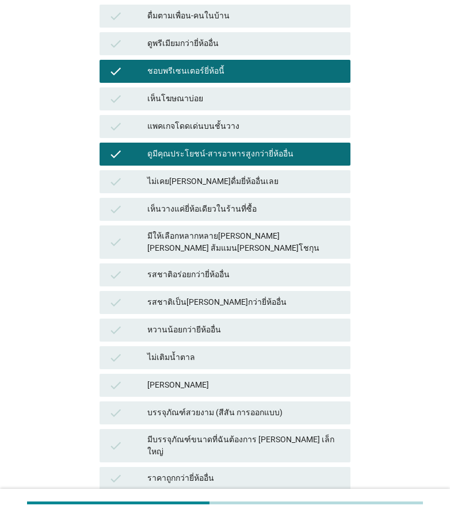
scroll to position [345, 0]
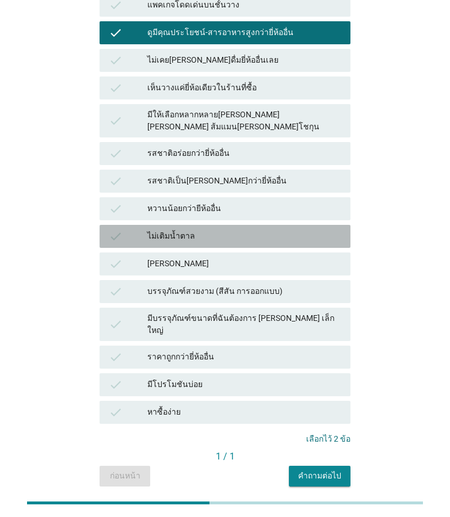
click at [191, 229] on div "ไม่เติมน้ำตาล" at bounding box center [244, 236] width 194 height 14
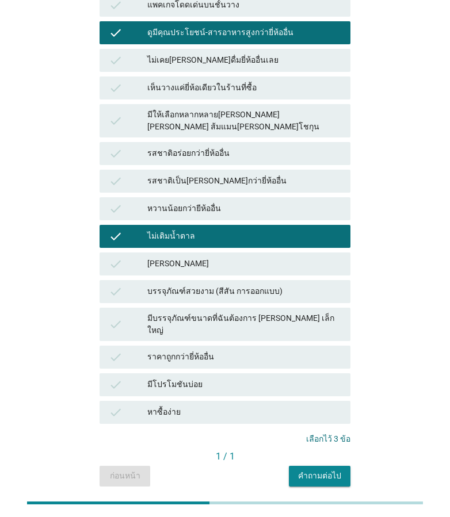
click at [294, 466] on button "คำถามต่อไป" at bounding box center [320, 476] width 62 height 21
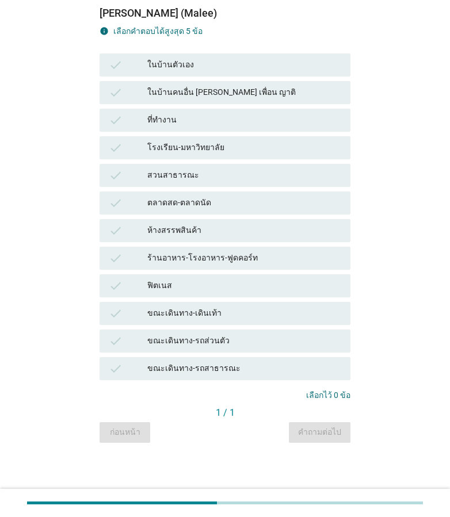
scroll to position [0, 0]
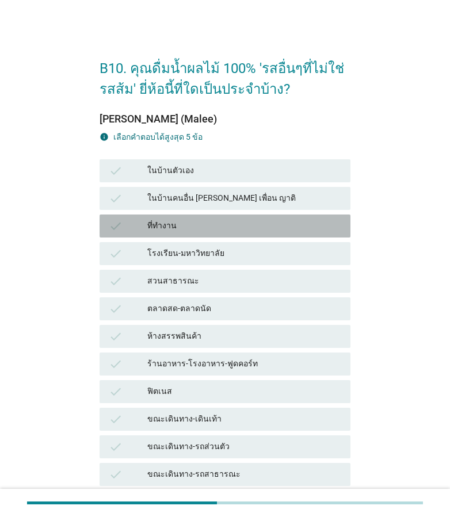
click at [191, 220] on div "ที่ทำงาน" at bounding box center [244, 226] width 194 height 14
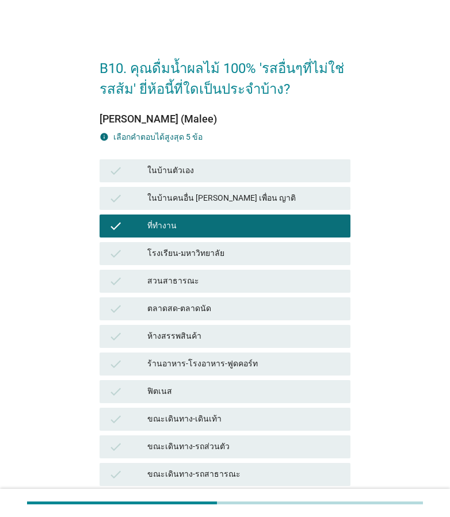
click at [184, 160] on div "check ในบ้านตัวเอง" at bounding box center [224, 170] width 251 height 23
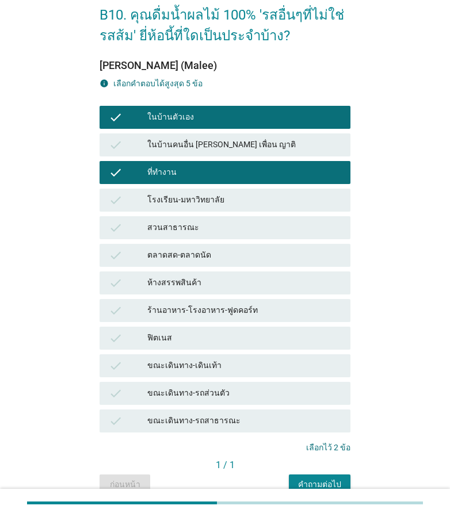
scroll to position [106, 0]
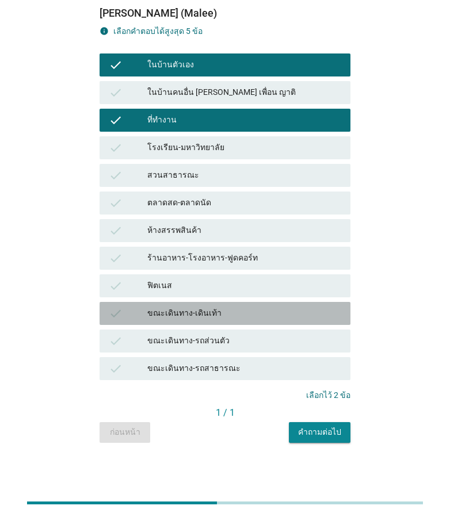
click at [194, 317] on div "ขณะเดินทาง-เดินเท้า" at bounding box center [244, 313] width 194 height 14
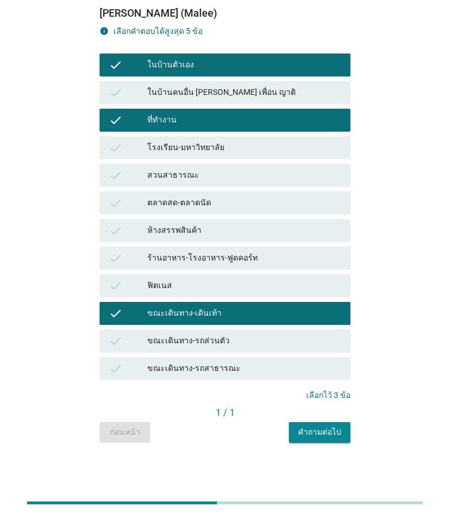
click at [310, 435] on div "คำถามต่อไป" at bounding box center [319, 432] width 43 height 12
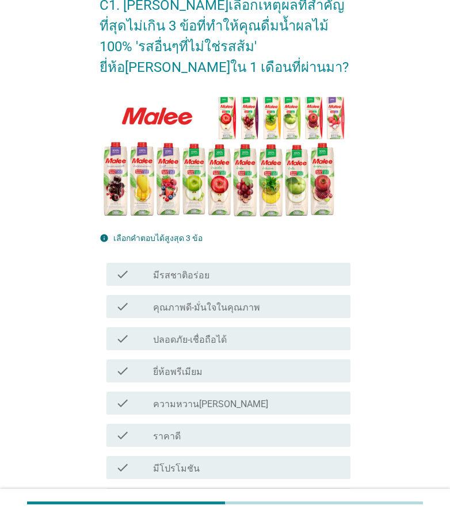
scroll to position [115, 0]
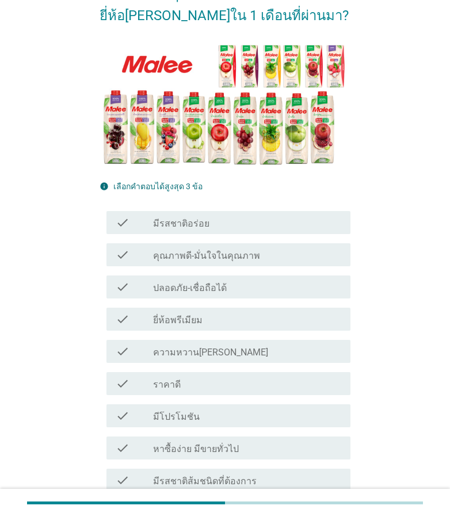
click at [201, 250] on label "คุณภาพดี-มั่นใจในคุณภาพ" at bounding box center [206, 255] width 107 height 11
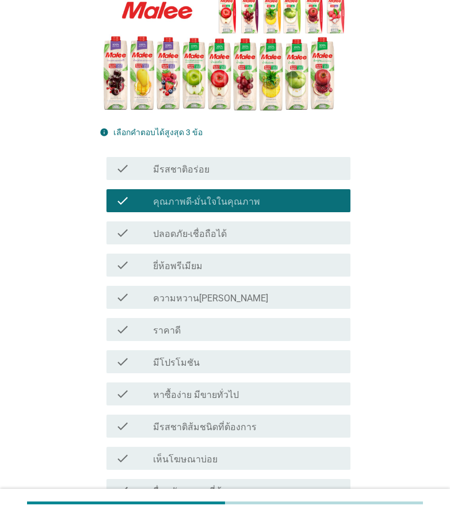
scroll to position [230, 0]
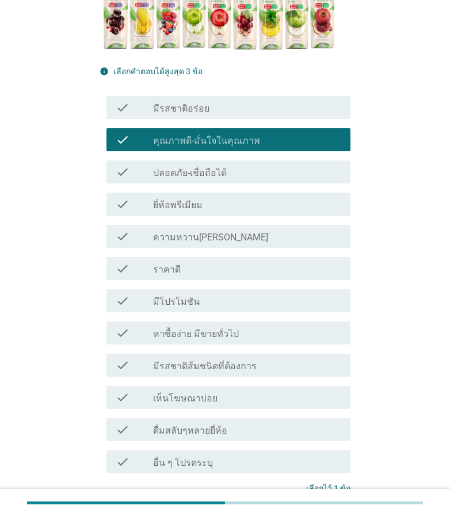
click at [176, 296] on label "มีโปรโมชัน" at bounding box center [176, 301] width 47 height 11
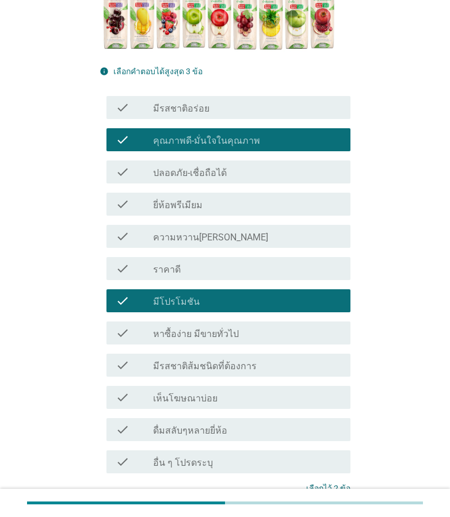
scroll to position [312, 0]
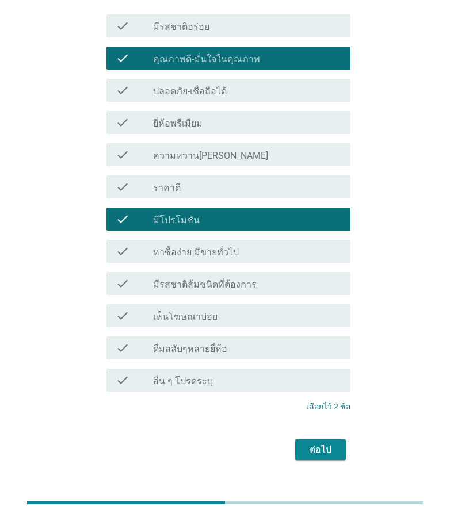
click at [194, 279] on label "มีรสชาติส้มชนิดที่ต้องการ" at bounding box center [204, 284] width 103 height 11
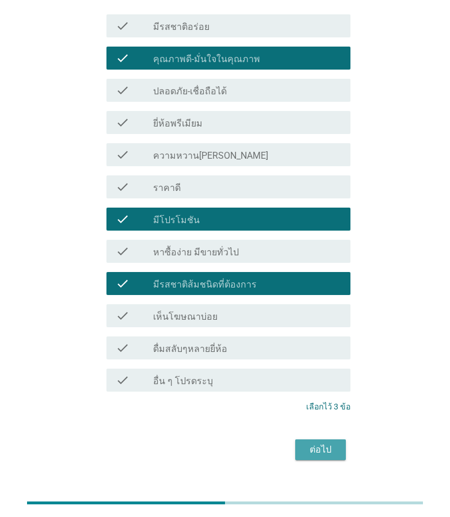
click at [330, 443] on div "ต่อไป" at bounding box center [320, 450] width 32 height 14
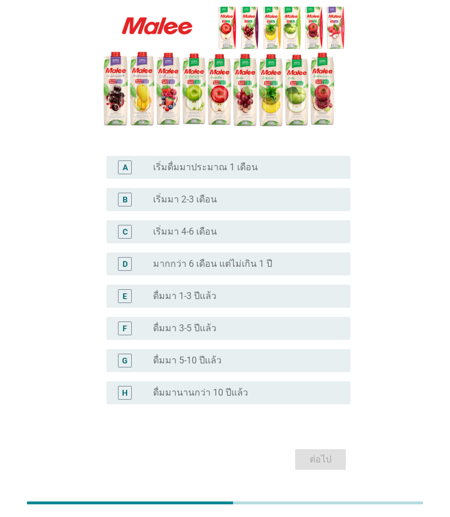
scroll to position [163, 0]
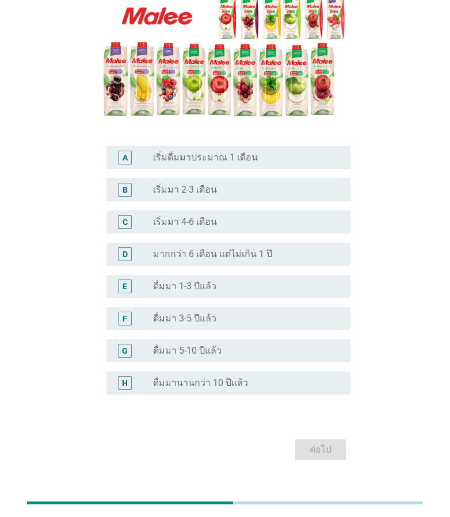
click at [215, 216] on div "radio_button_unchecked เริ่มมา 4-6 เดือน" at bounding box center [242, 221] width 179 height 11
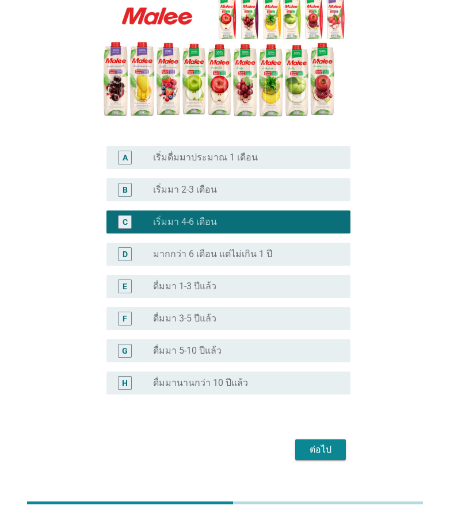
click at [178, 345] on label "ดื่มมา 5-10 ปีแล้ว" at bounding box center [187, 350] width 68 height 11
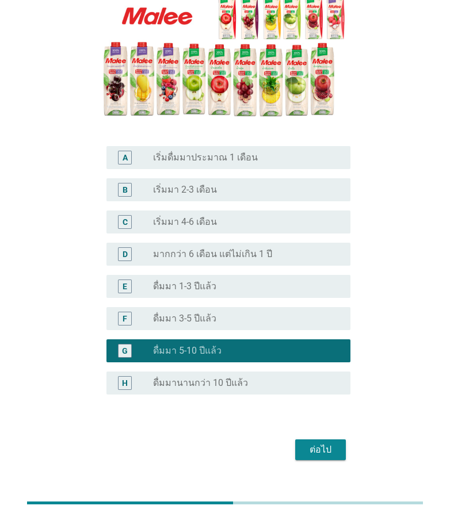
click at [327, 439] on button "ต่อไป" at bounding box center [320, 449] width 51 height 21
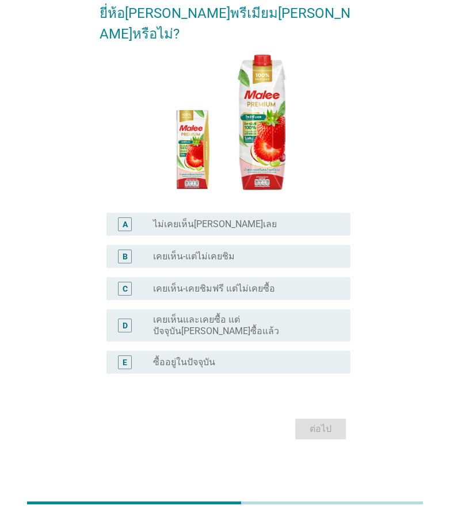
scroll to position [0, 0]
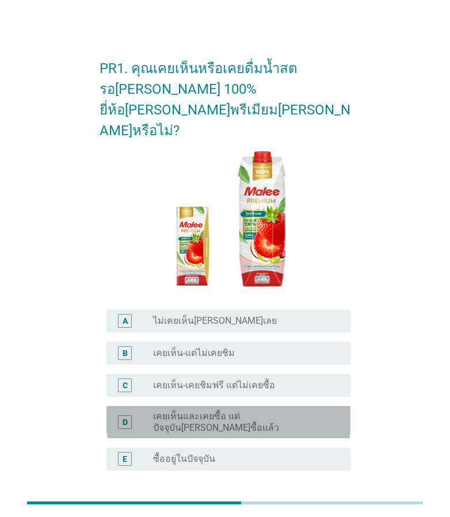
click at [178, 410] on label "เคยเห็นและเคยซื้อ แต่ปัจจุบัน[PERSON_NAME]ซื้อแล้ว" at bounding box center [242, 421] width 179 height 23
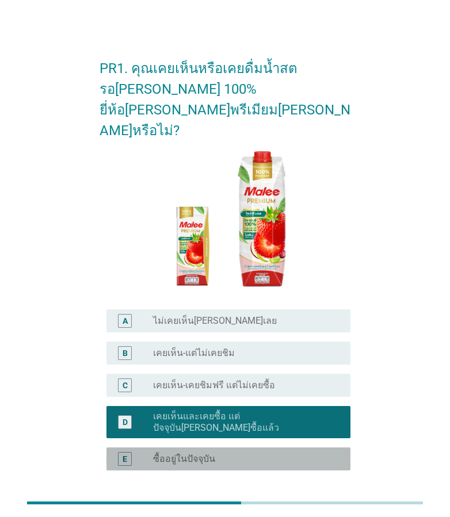
click at [190, 453] on label "ซื้ออยู่ในปัจจุบัน" at bounding box center [184, 458] width 62 height 11
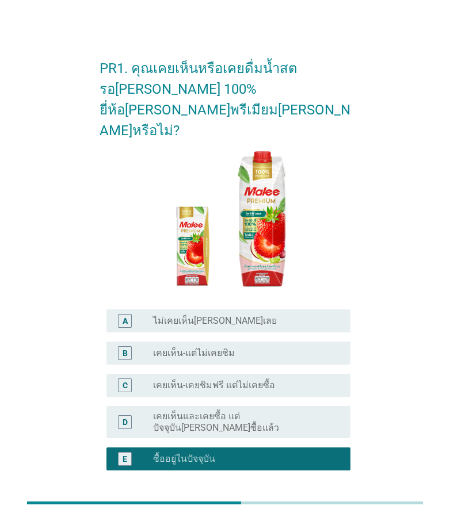
click at [310, 516] on div "ต่อไป" at bounding box center [320, 526] width 32 height 14
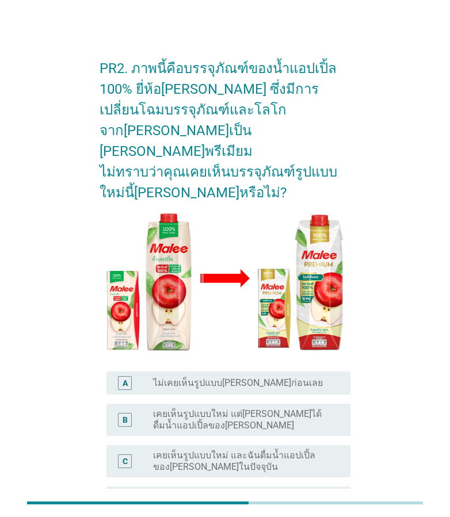
click at [195, 450] on label "เคยเห็นรูปแบบใหม่ และฉันดื่มน้ำแอปเปิ้ลของ[PERSON_NAME]ในปัจจุบัน" at bounding box center [242, 461] width 179 height 23
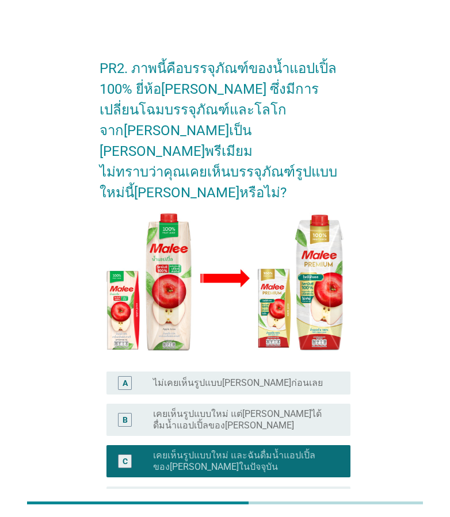
scroll to position [94, 0]
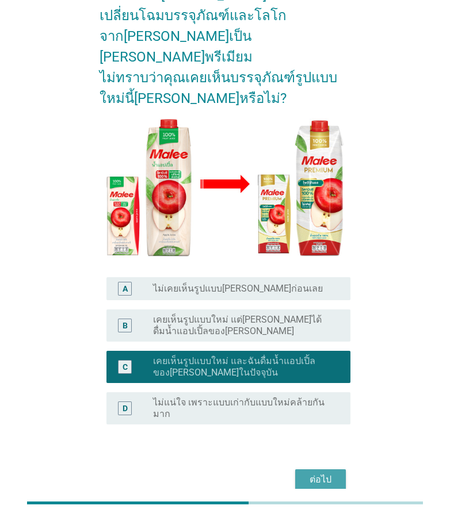
drag, startPoint x: 308, startPoint y: 423, endPoint x: 314, endPoint y: 415, distance: 9.9
click at [308, 473] on div "ต่อไป" at bounding box center [320, 480] width 32 height 14
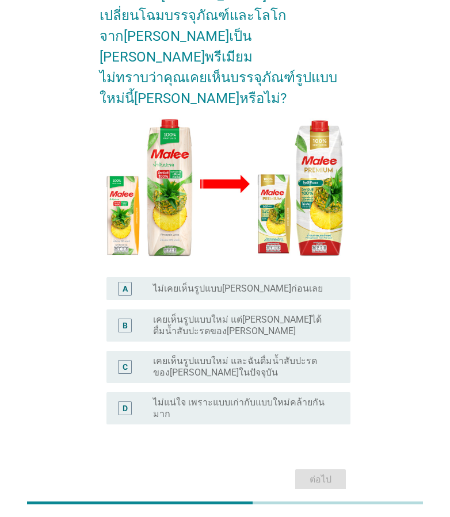
click at [176, 314] on label "เคยเห็นรูปแบบใหม่ แต่[PERSON_NAME]ได้ดื่มน้ำสับปะรดของ[PERSON_NAME]" at bounding box center [242, 325] width 179 height 23
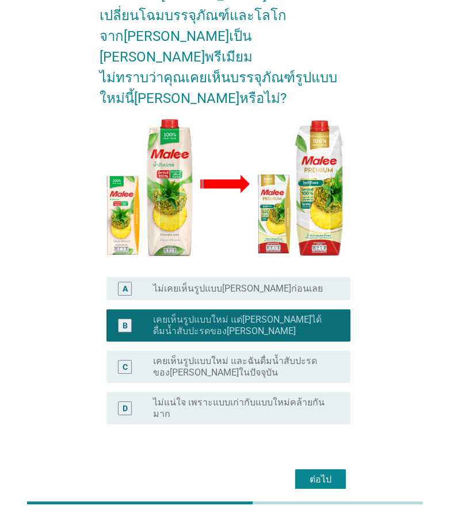
click at [320, 473] on div "ต่อไป" at bounding box center [320, 480] width 32 height 14
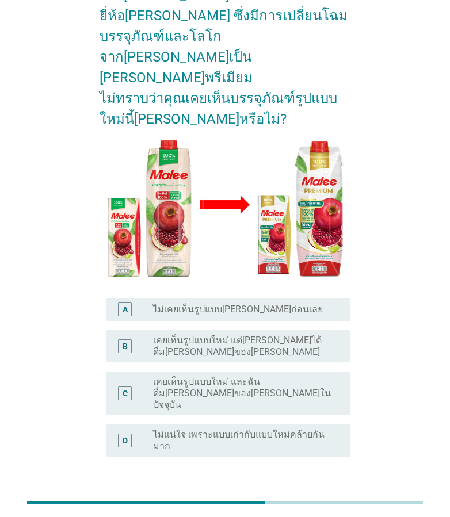
click at [163, 367] on div "C radio_button_unchecked เคยเห็นรูปแบบใหม่ และฉันดื่ม[PERSON_NAME]ของ[PERSON_NA…" at bounding box center [224, 393] width 251 height 53
click at [200, 424] on div "D radio_button_unchecked ไม่แน่ใจ เพราะแบบเก่ากับแบบใหม่คล้ายกันมาก" at bounding box center [228, 440] width 244 height 32
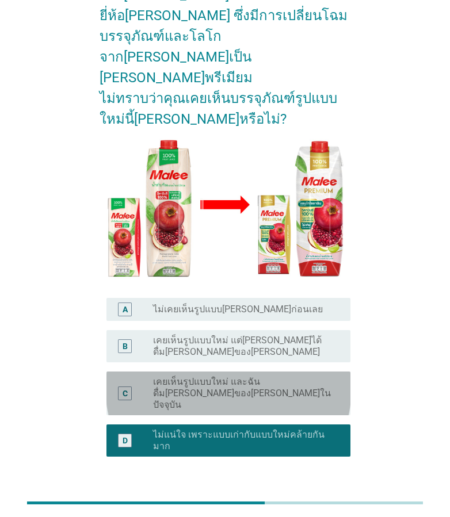
click at [209, 376] on label "เคยเห็นรูปแบบใหม่ และฉันดื่ม[PERSON_NAME]ของ[PERSON_NAME]ในปัจจุบัน" at bounding box center [242, 393] width 179 height 34
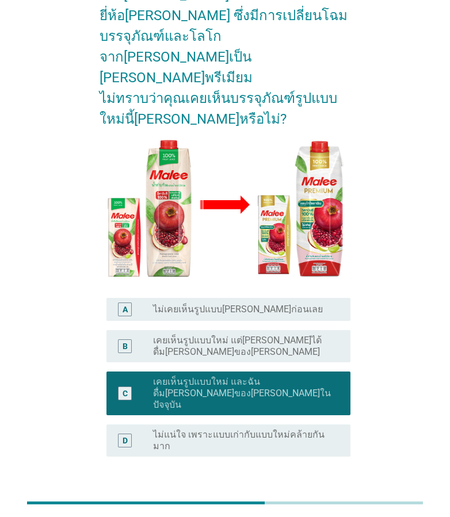
click at [329, 505] on div "ต่อไป" at bounding box center [320, 512] width 32 height 14
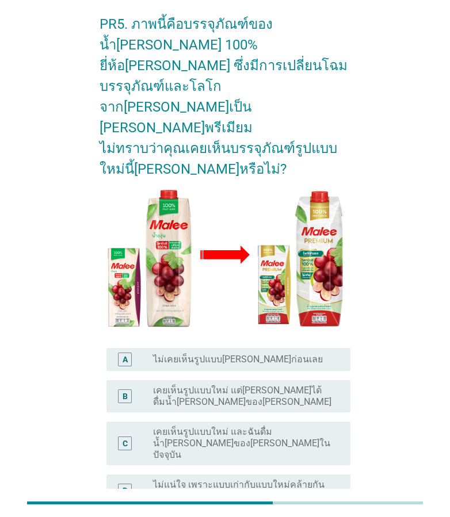
scroll to position [57, 0]
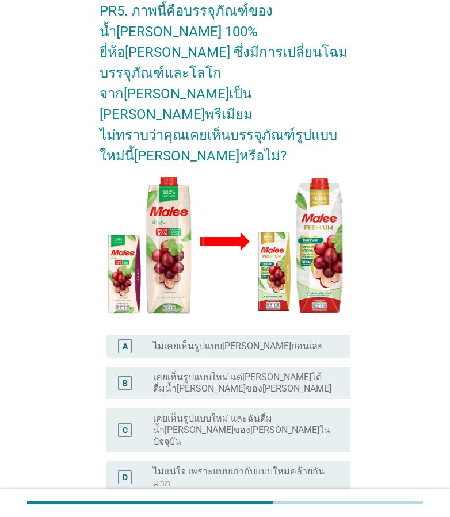
click at [181, 371] on label "เคยเห็นรูปแบบใหม่ แต่[PERSON_NAME]ได้ดื่มน้ำ[PERSON_NAME]ของ[PERSON_NAME]" at bounding box center [242, 382] width 179 height 23
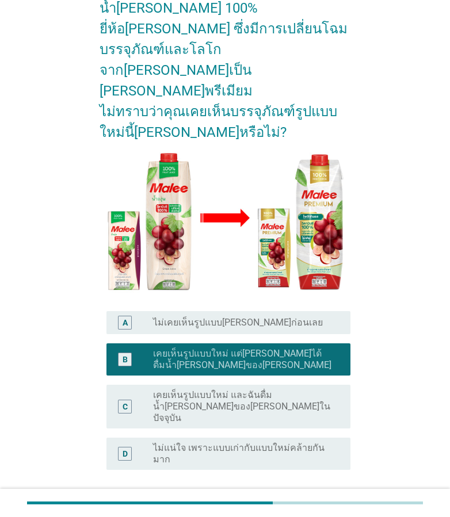
scroll to position [94, 0]
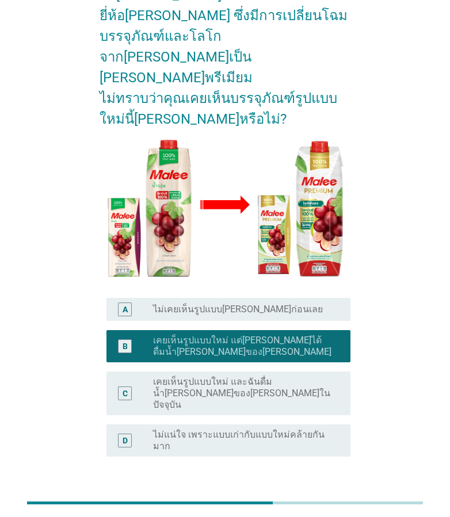
click at [310, 505] on div "ต่อไป" at bounding box center [320, 512] width 32 height 14
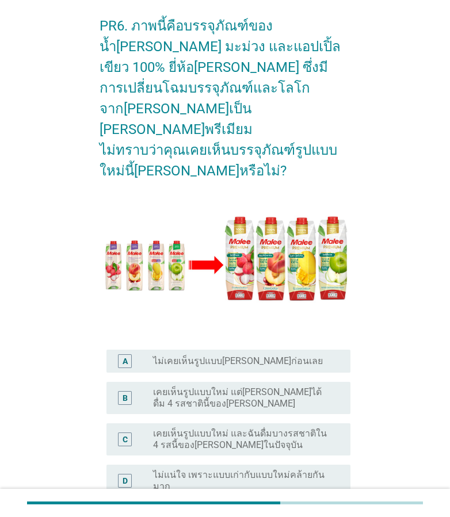
scroll to position [115, 0]
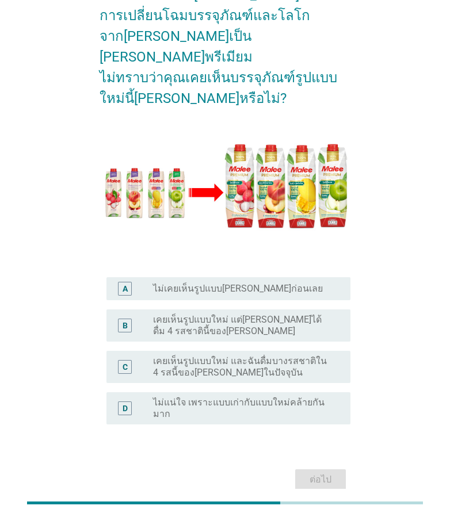
click at [174, 314] on label "เคยเห็นรูปแบบใหม่ แต่[PERSON_NAME]ได้ดื่ม 4 รสชาตินี้ของ[PERSON_NAME]" at bounding box center [242, 325] width 179 height 23
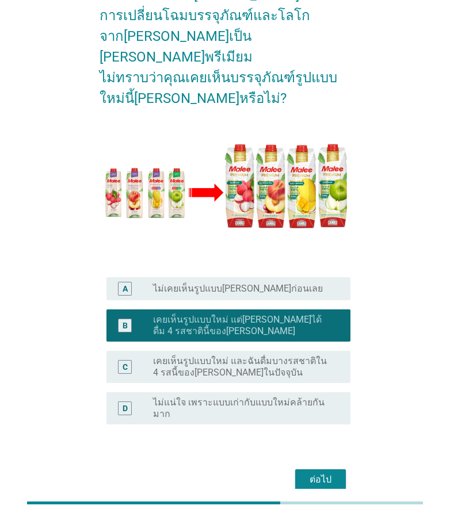
click at [325, 473] on div "ต่อไป" at bounding box center [320, 480] width 32 height 14
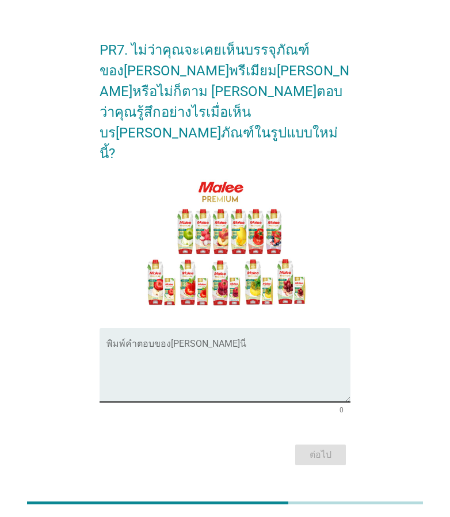
scroll to position [28, 0]
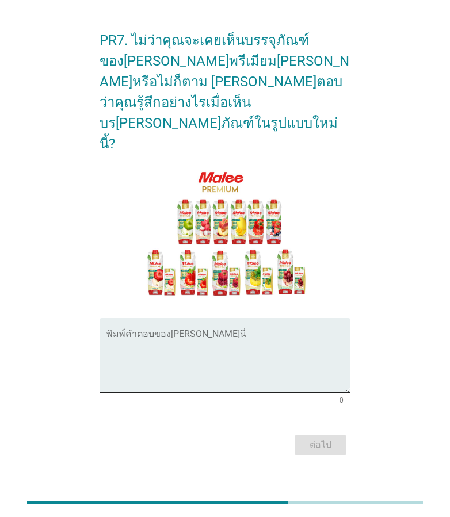
click at [183, 332] on textarea "พิมพ์คำตอบของคุณ ที่นี่" at bounding box center [228, 362] width 244 height 60
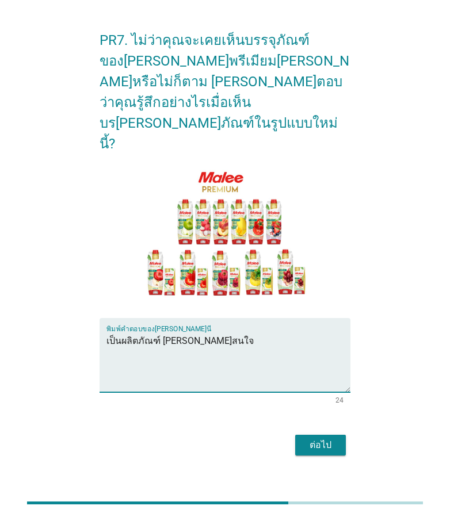
type textarea "เป็นผลิตภัณฑ์ [PERSON_NAME]สนใจ"
click at [336, 438] on div "ต่อไป" at bounding box center [320, 445] width 32 height 14
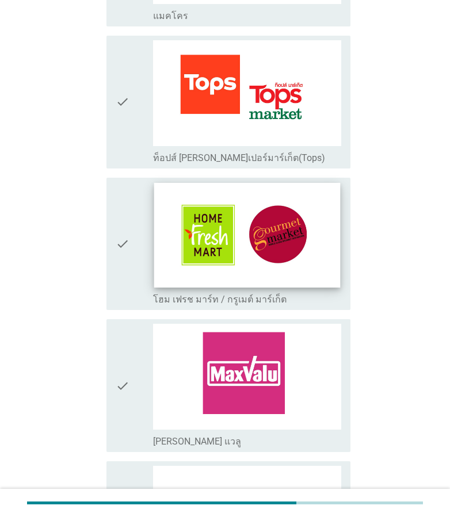
scroll to position [402, 0]
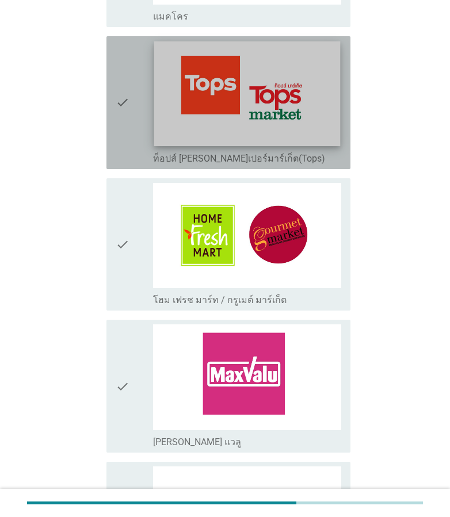
click at [219, 102] on img at bounding box center [247, 93] width 186 height 105
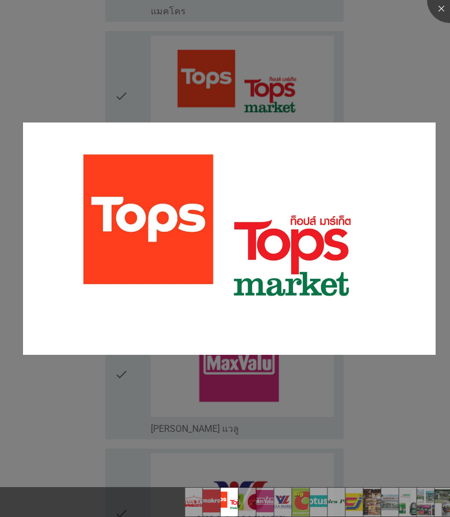
click at [152, 75] on div at bounding box center [225, 258] width 450 height 517
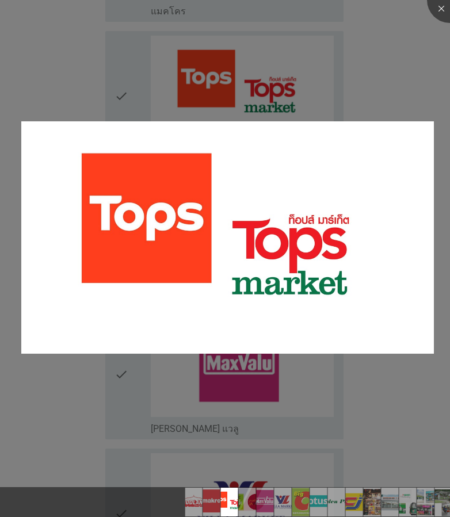
click at [136, 84] on div at bounding box center [225, 258] width 450 height 517
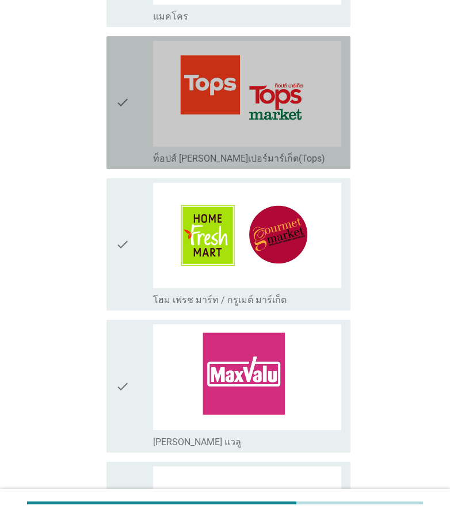
click at [120, 85] on icon "check" at bounding box center [123, 103] width 14 height 124
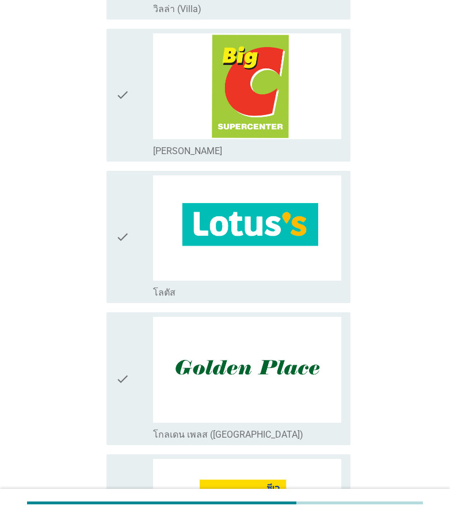
click at [126, 244] on icon "check" at bounding box center [123, 237] width 14 height 124
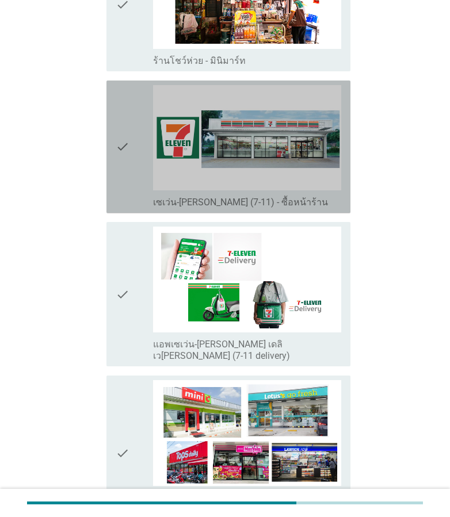
click at [121, 104] on icon "check" at bounding box center [123, 147] width 14 height 124
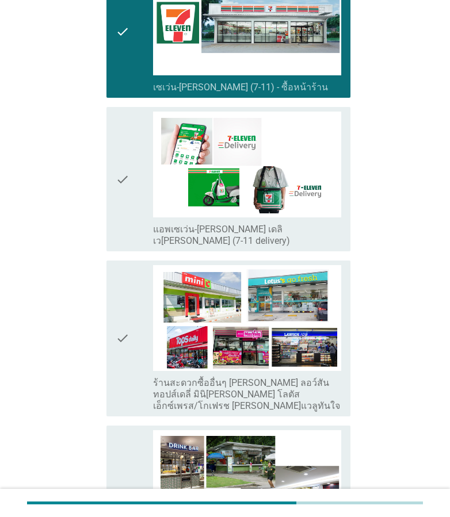
click at [133, 150] on div "check" at bounding box center [134, 179] width 37 height 135
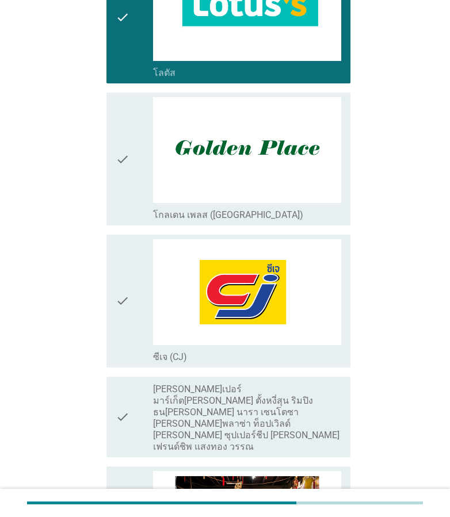
scroll to position [1084, 0]
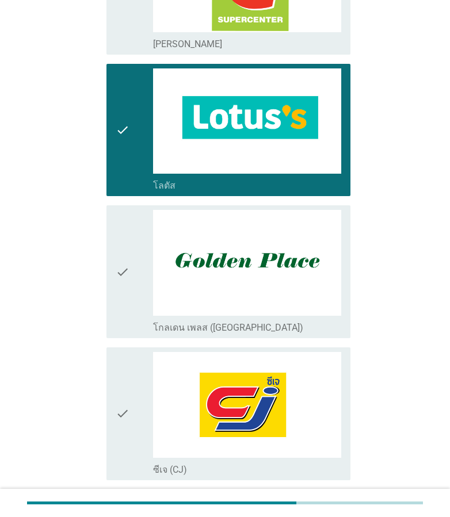
click at [117, 122] on icon "check" at bounding box center [123, 130] width 14 height 124
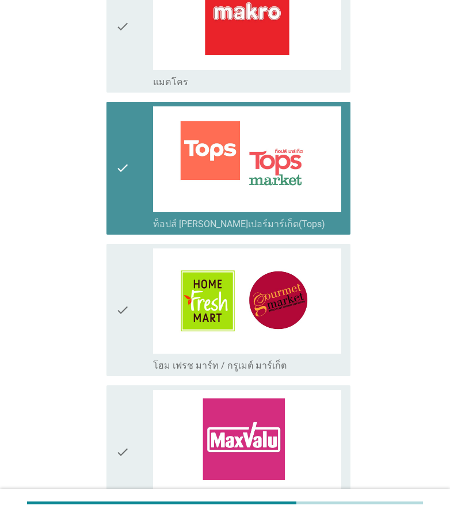
click at [122, 173] on icon "check" at bounding box center [123, 168] width 14 height 124
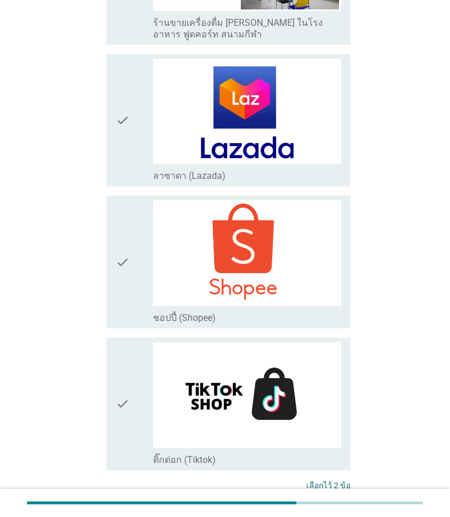
scroll to position [2407, 0]
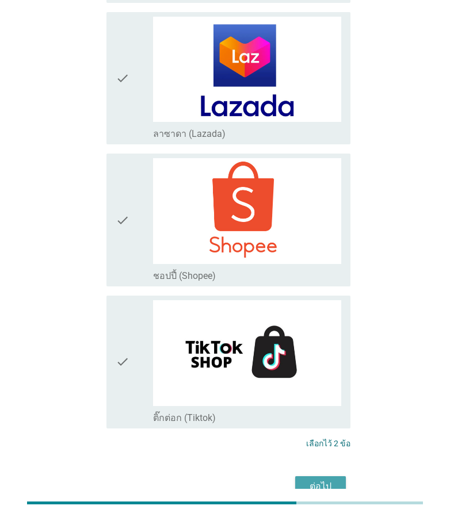
click at [306, 479] on div "ต่อไป" at bounding box center [320, 486] width 32 height 14
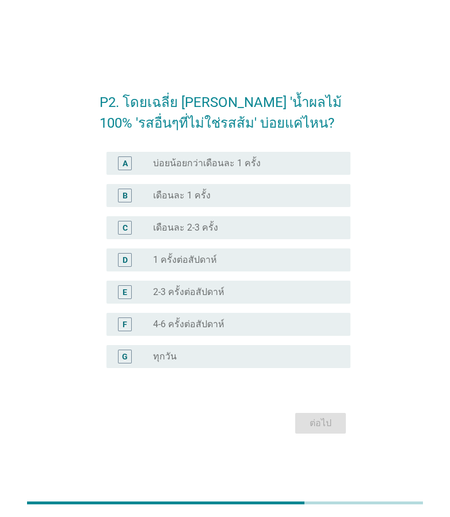
click at [174, 290] on label "2-3 ครั้งต่อสัปดาห์" at bounding box center [188, 291] width 71 height 11
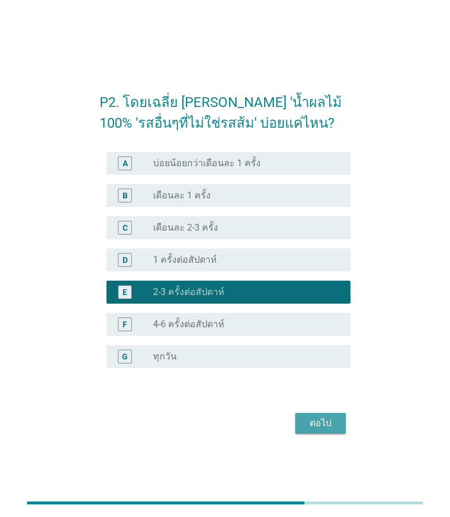
click at [317, 417] on div "ต่อไป" at bounding box center [320, 423] width 32 height 14
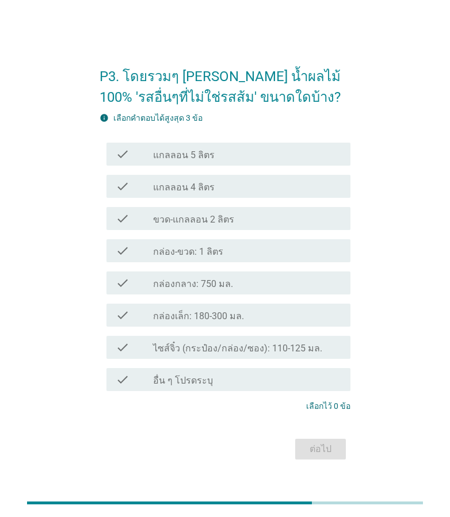
click at [210, 239] on div "check check_box_outline_blank กล่อง-ขวด: 1 ลิตร" at bounding box center [228, 250] width 244 height 23
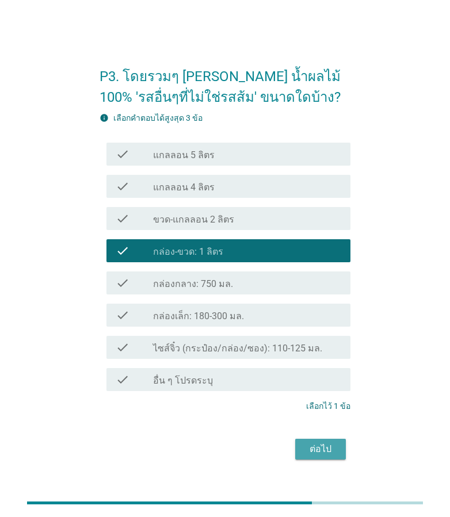
click at [321, 444] on div "ต่อไป" at bounding box center [320, 449] width 32 height 14
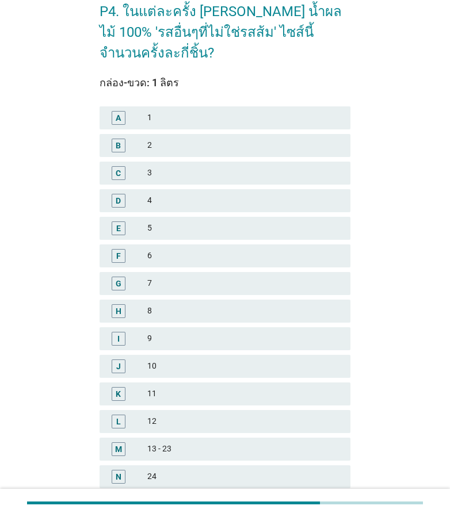
scroll to position [57, 0]
click at [161, 138] on div "2" at bounding box center [244, 145] width 194 height 14
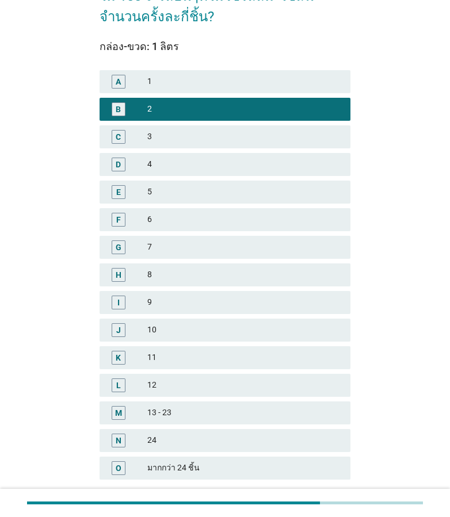
scroll to position [155, 0]
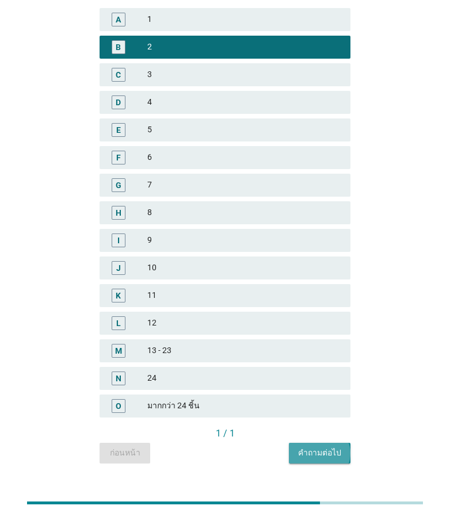
click at [346, 443] on button "คำถามต่อไป" at bounding box center [320, 453] width 62 height 21
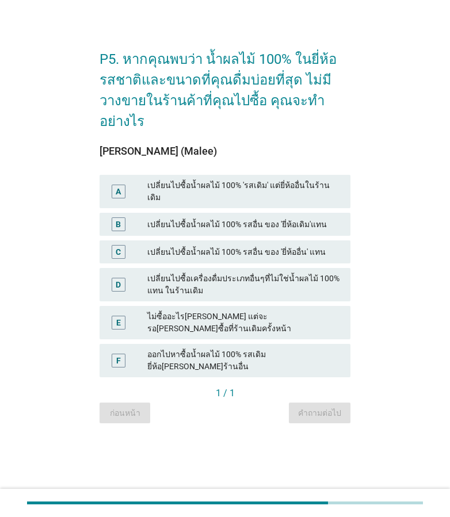
scroll to position [0, 0]
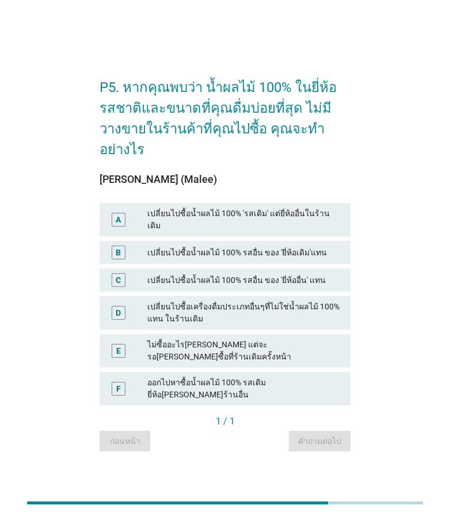
click at [240, 259] on div "B เปลี่ยนไปซื้อน้ำผลไม้ 100% รสอื่น ของ 'ยี่ห้อเดิม'แทน" at bounding box center [224, 253] width 255 height 28
click at [250, 316] on div "เปลี่ยนไปซื้อเครื่องดื่มประเภทอื่นๆที่ไม่ใช่น้ำผลไม้ 100% แทน ในร้านเดิม" at bounding box center [244, 313] width 194 height 24
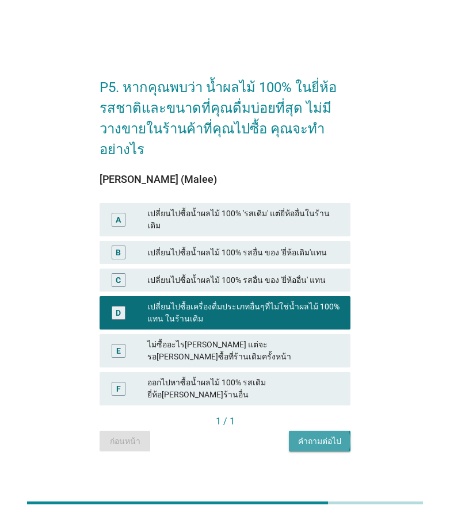
click at [337, 435] on div "คำถามต่อไป" at bounding box center [319, 441] width 43 height 12
